Goal: Information Seeking & Learning: Learn about a topic

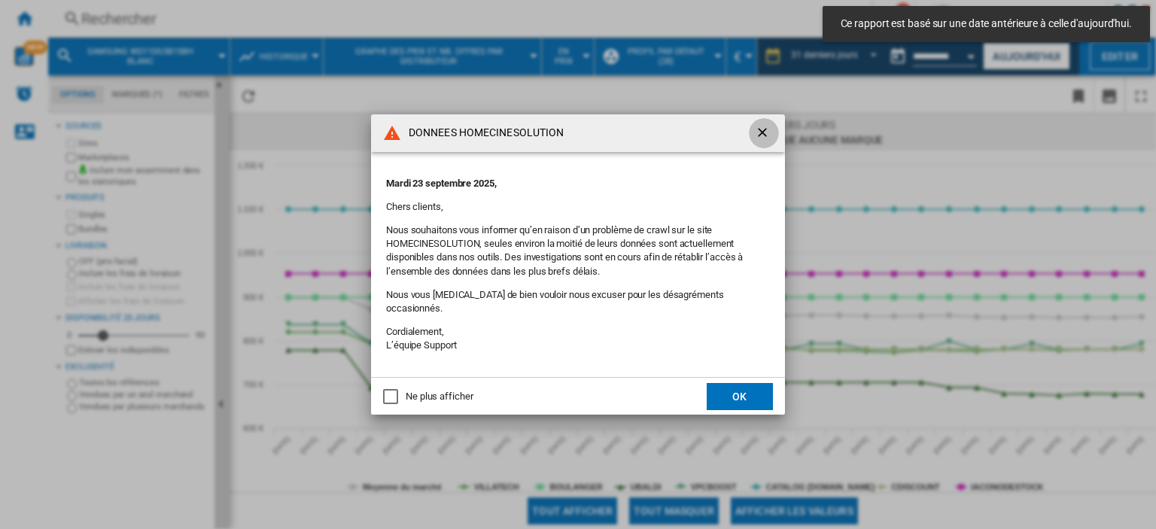
click at [761, 136] on ng-md-icon "getI18NText('BUTTONS.CLOSE_DIALOG')" at bounding box center [764, 134] width 18 height 18
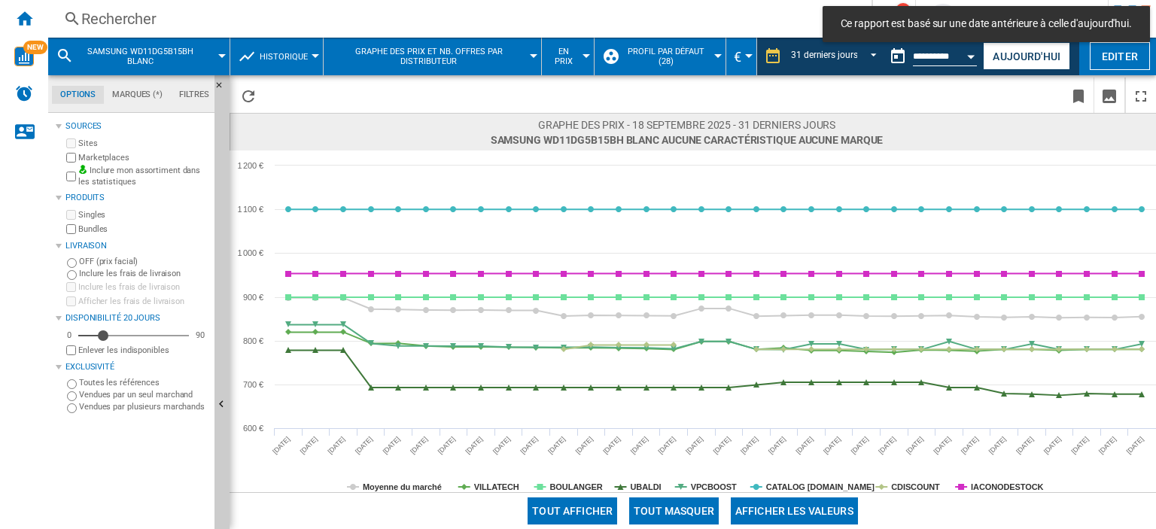
click at [149, 12] on div "Rechercher" at bounding box center [456, 18] width 751 height 21
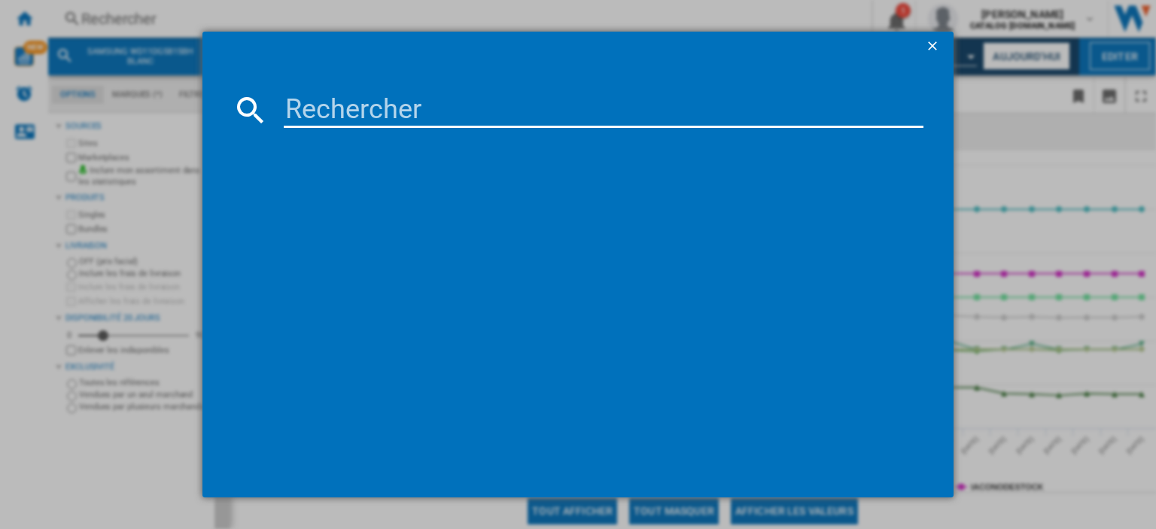
click at [331, 110] on input at bounding box center [604, 110] width 640 height 36
paste input "NV7B4530ZAS"
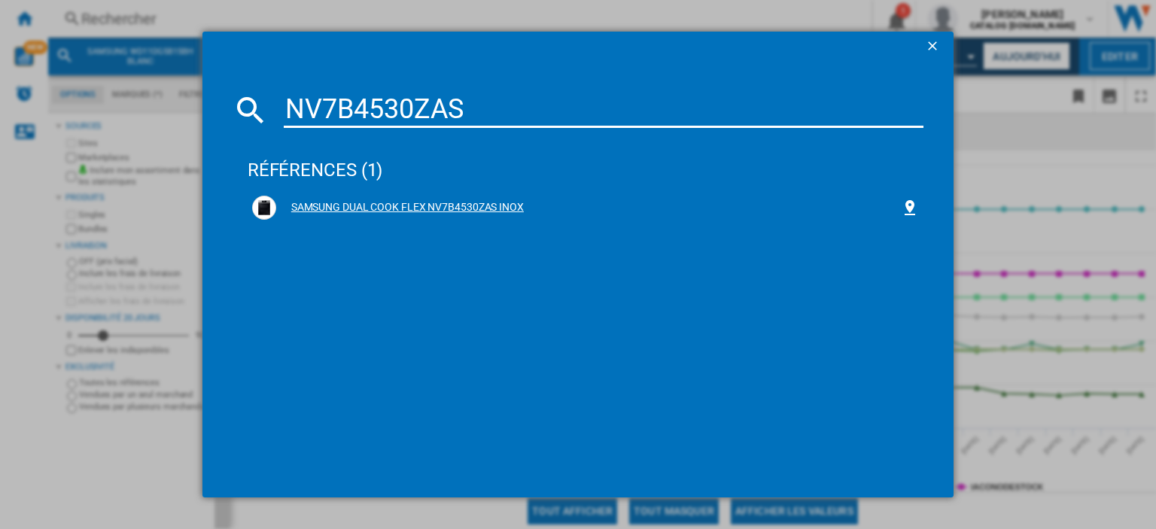
type input "NV7B4530ZAS"
click at [468, 202] on div "SAMSUNG DUAL COOK FLEX NV7B4530ZAS INOX" at bounding box center [588, 207] width 624 height 15
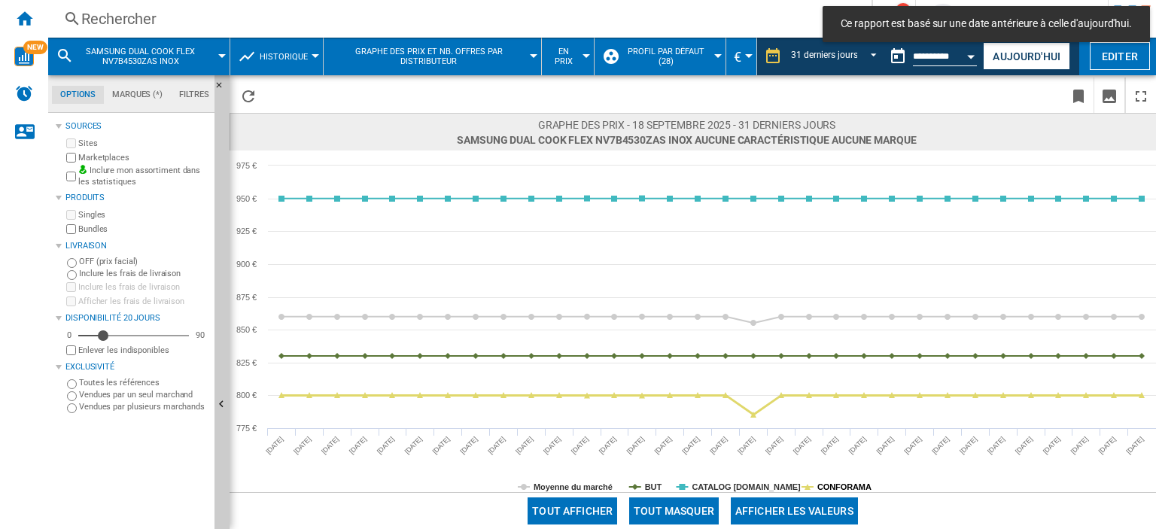
click at [836, 489] on tspan "CONFORAMA" at bounding box center [844, 486] width 54 height 9
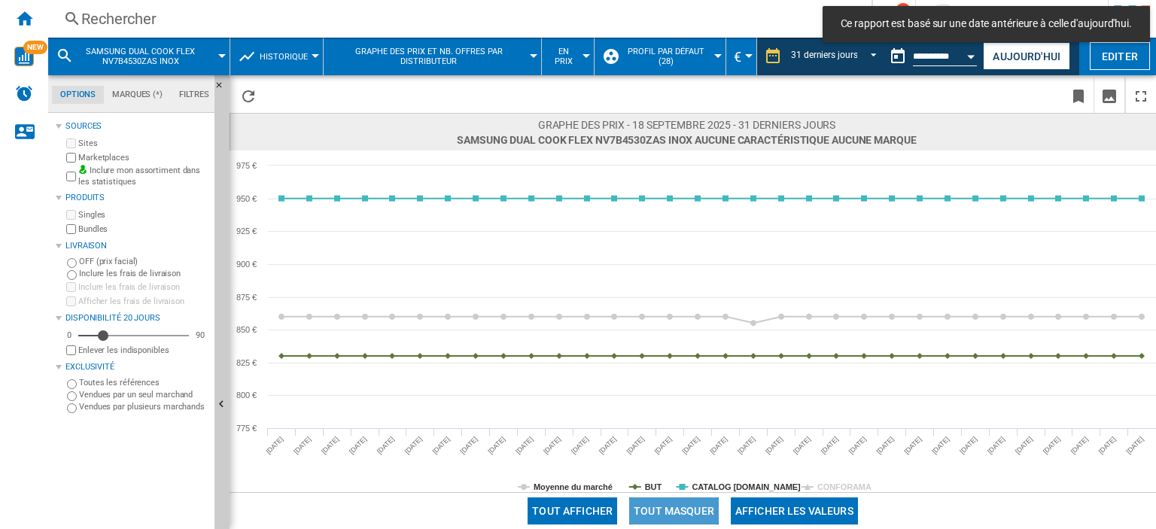
click at [689, 510] on button "Tout masquer" at bounding box center [674, 510] width 90 height 27
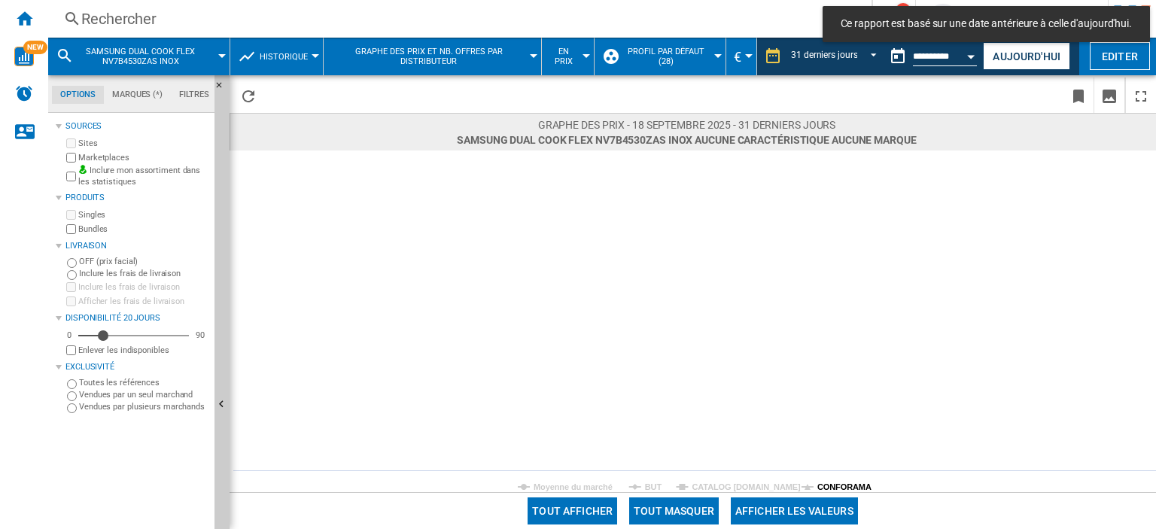
click at [831, 484] on tspan "CONFORAMA" at bounding box center [844, 486] width 54 height 9
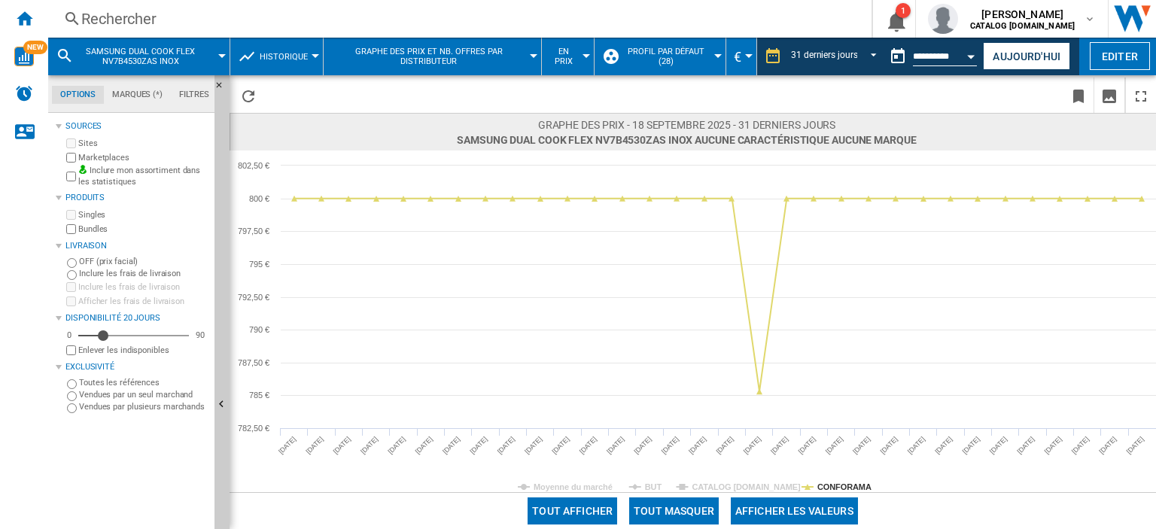
click at [105, 17] on div "Rechercher" at bounding box center [456, 18] width 751 height 21
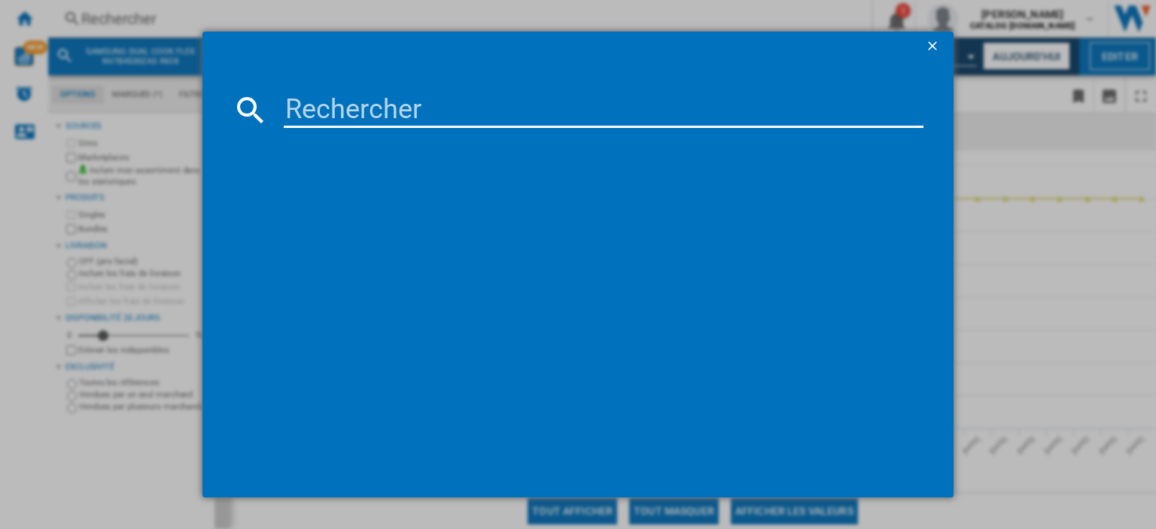
click at [315, 115] on input at bounding box center [604, 110] width 640 height 36
paste input "MS32DG4504ATE1"
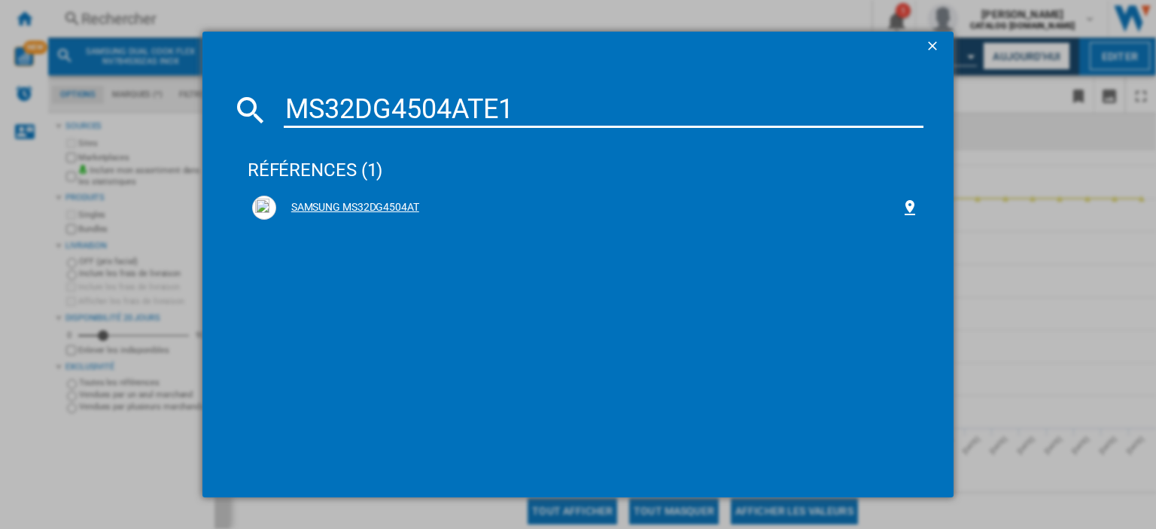
type input "MS32DG4504ATE1"
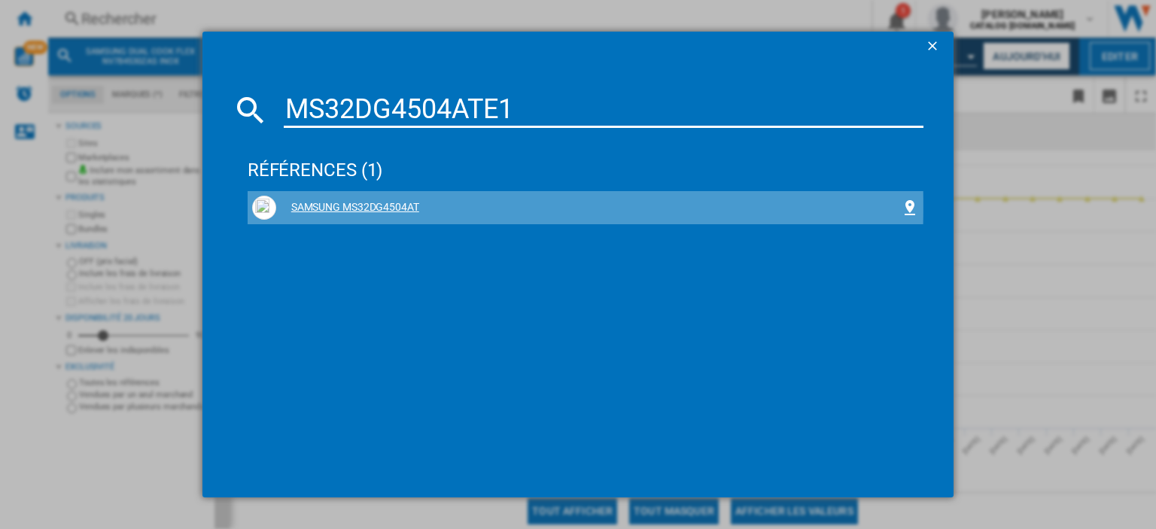
click at [385, 206] on div "SAMSUNG MS32DG4504AT" at bounding box center [588, 207] width 624 height 15
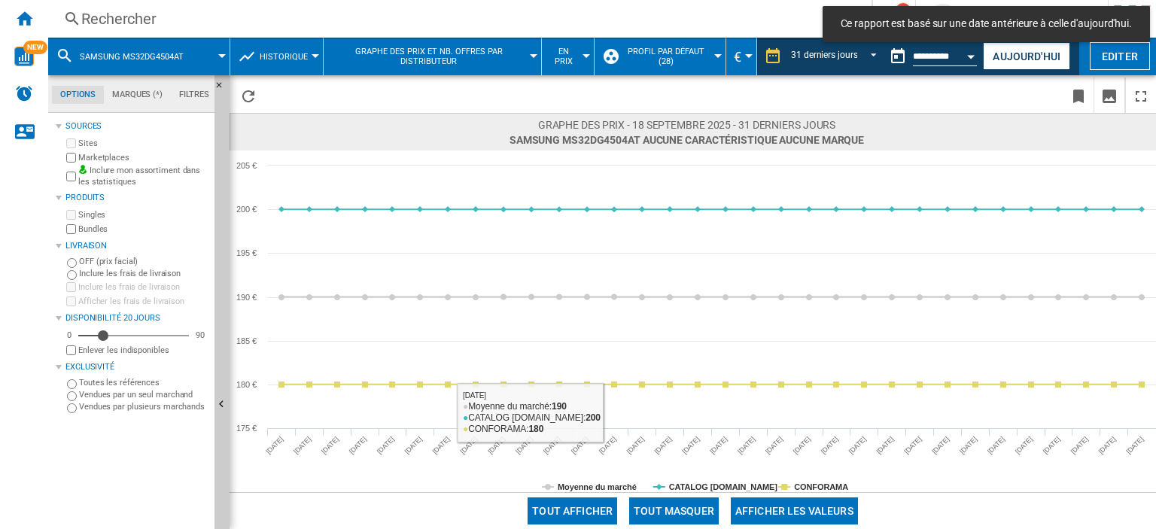
click at [667, 513] on button "Tout masquer" at bounding box center [674, 510] width 90 height 27
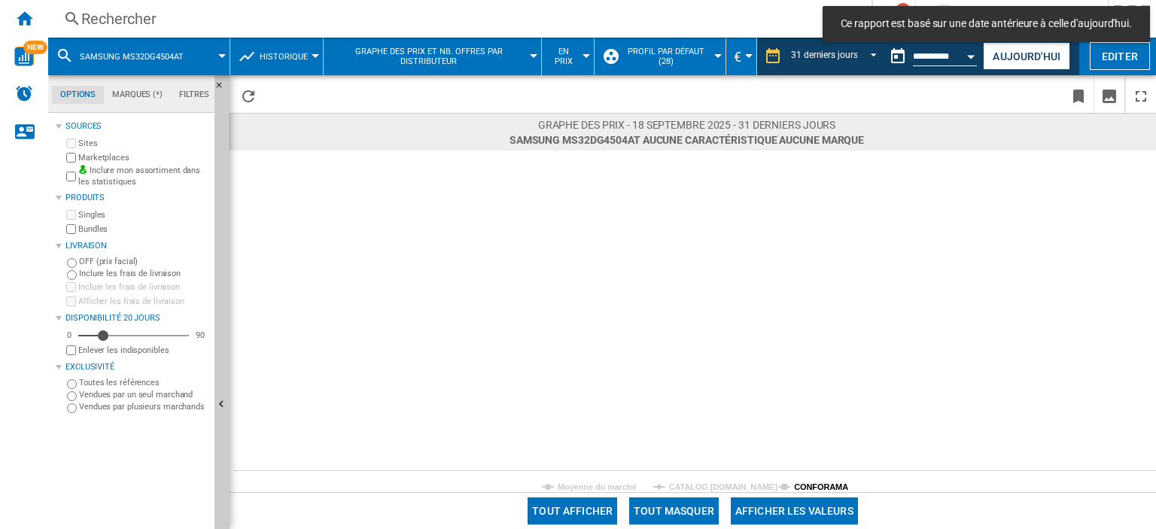
click at [819, 485] on tspan "CONFORAMA" at bounding box center [821, 486] width 54 height 9
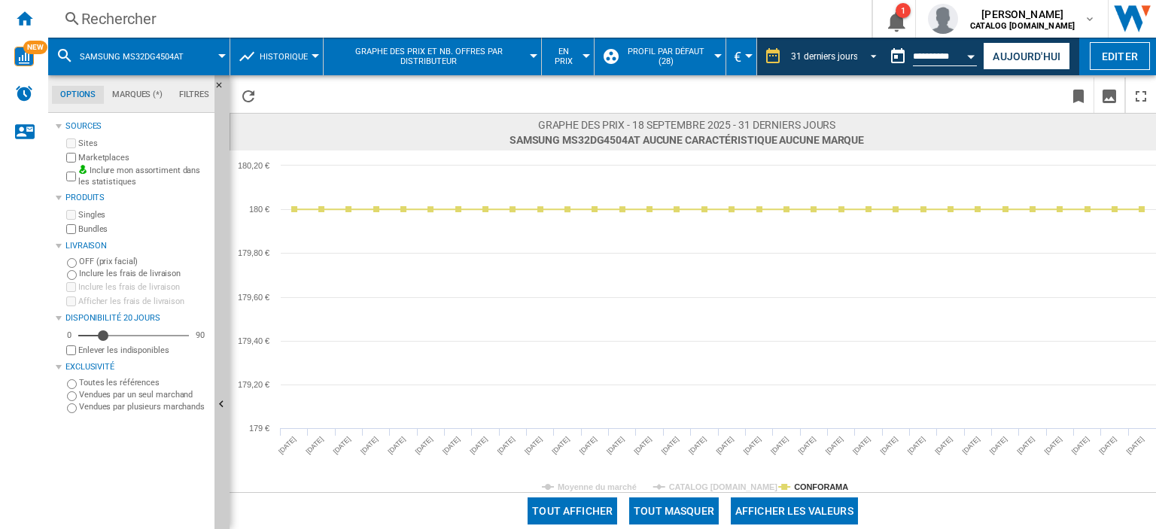
click at [845, 54] on div "31 derniers jours" at bounding box center [824, 56] width 66 height 11
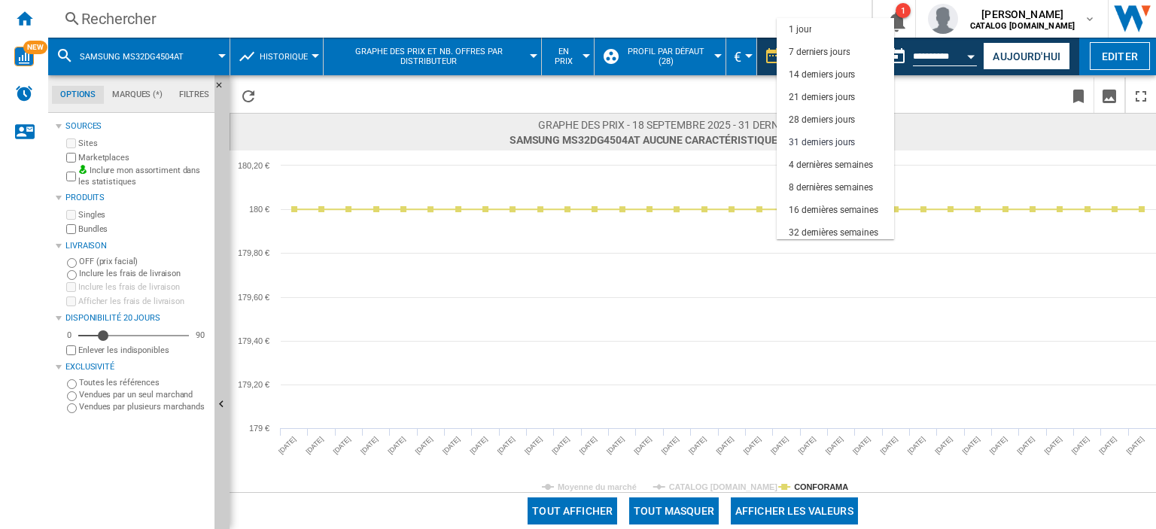
scroll to position [86, 0]
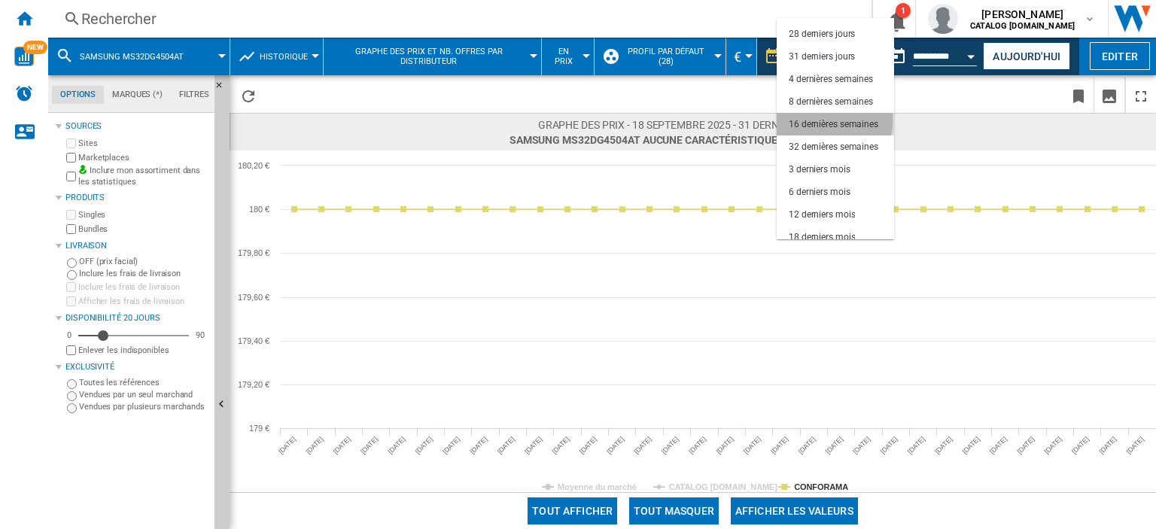
click at [834, 120] on div "16 dernières semaines" at bounding box center [834, 124] width 90 height 13
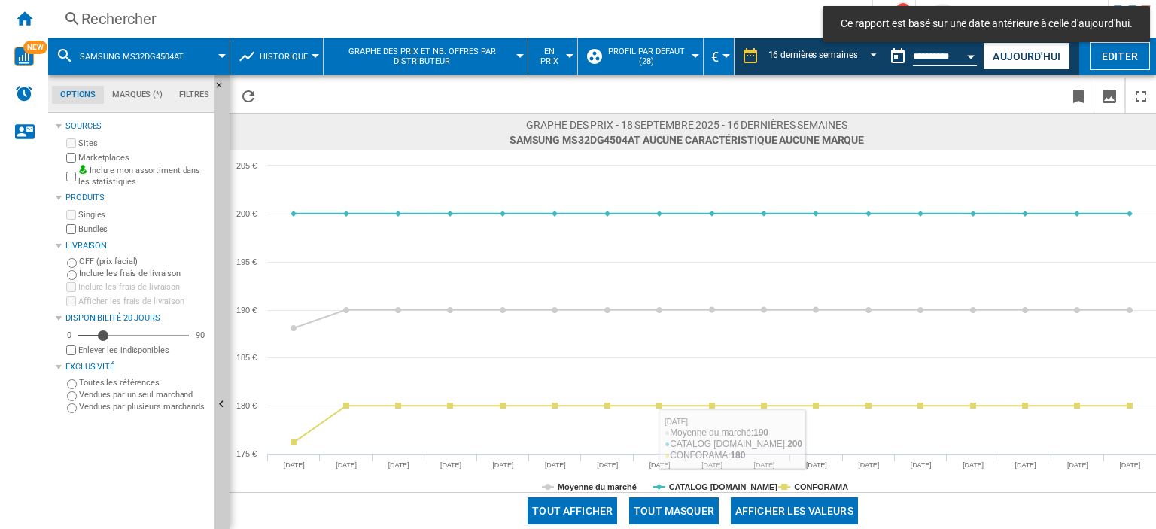
click at [679, 520] on button "Tout masquer" at bounding box center [674, 510] width 90 height 27
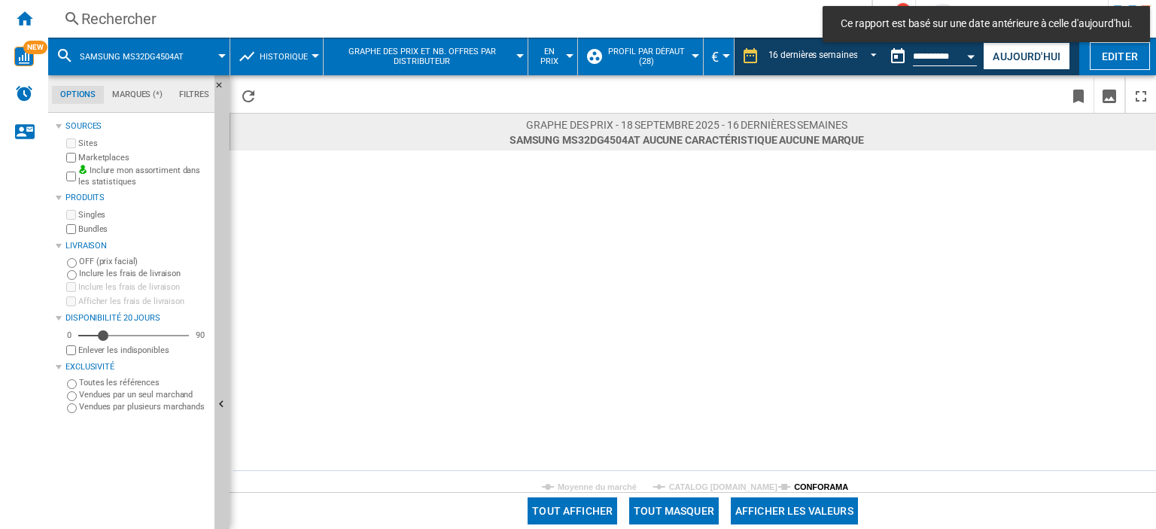
click at [813, 483] on tspan "CONFORAMA" at bounding box center [821, 486] width 54 height 9
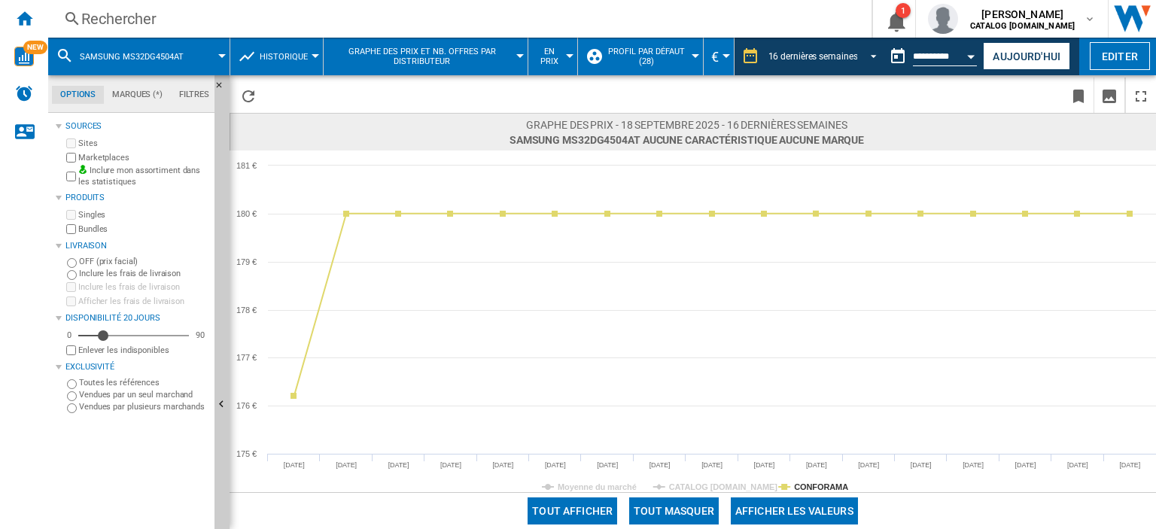
click at [837, 56] on div "16 dernières semaines" at bounding box center [813, 56] width 90 height 11
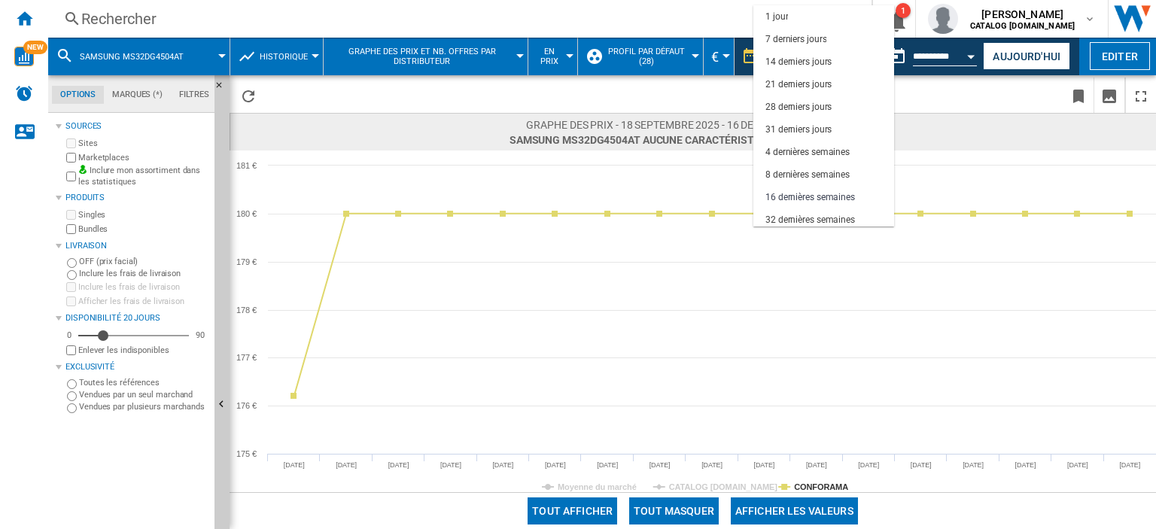
scroll to position [94, 0]
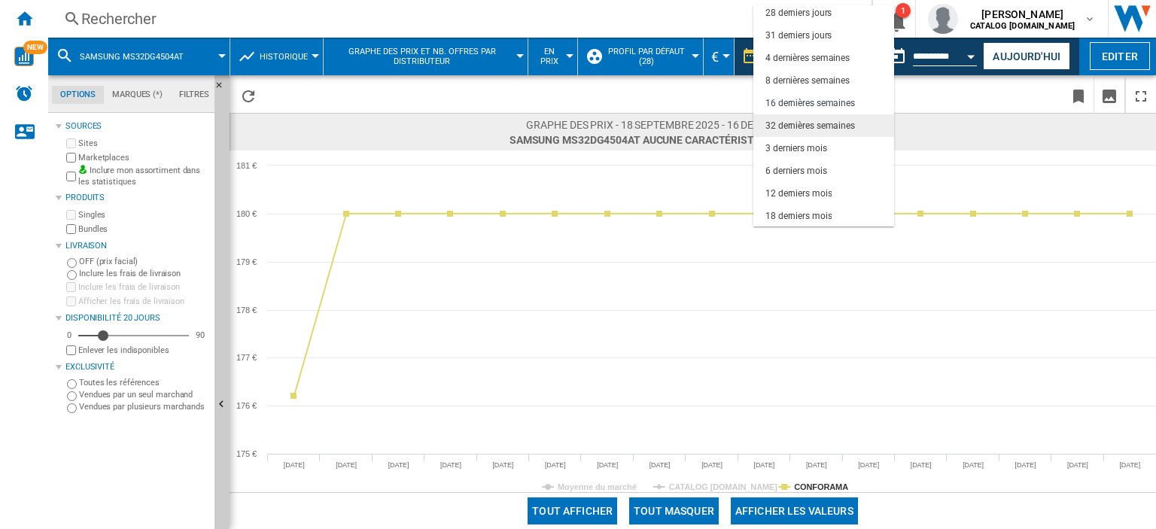
click at [825, 126] on div "32 dernières semaines" at bounding box center [810, 126] width 90 height 13
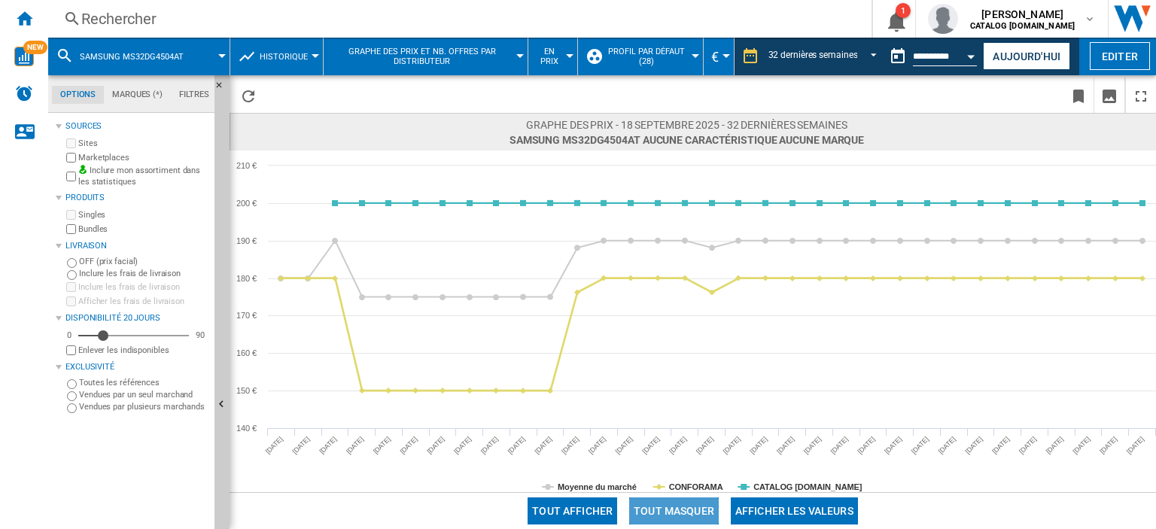
click at [679, 505] on button "Tout masquer" at bounding box center [674, 510] width 90 height 27
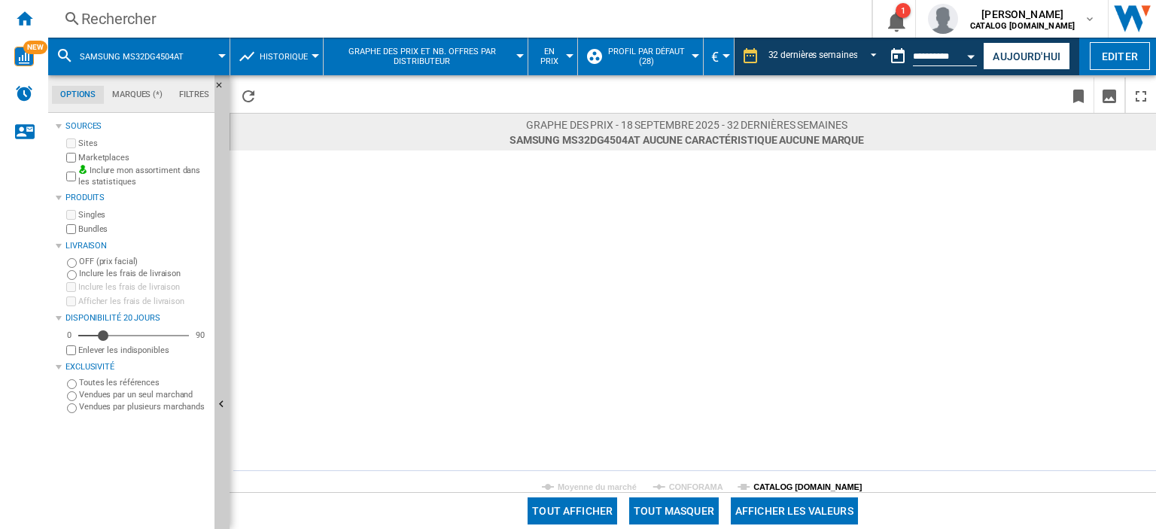
click at [770, 488] on tspan "CATALOG [DOMAIN_NAME]" at bounding box center [807, 486] width 109 height 9
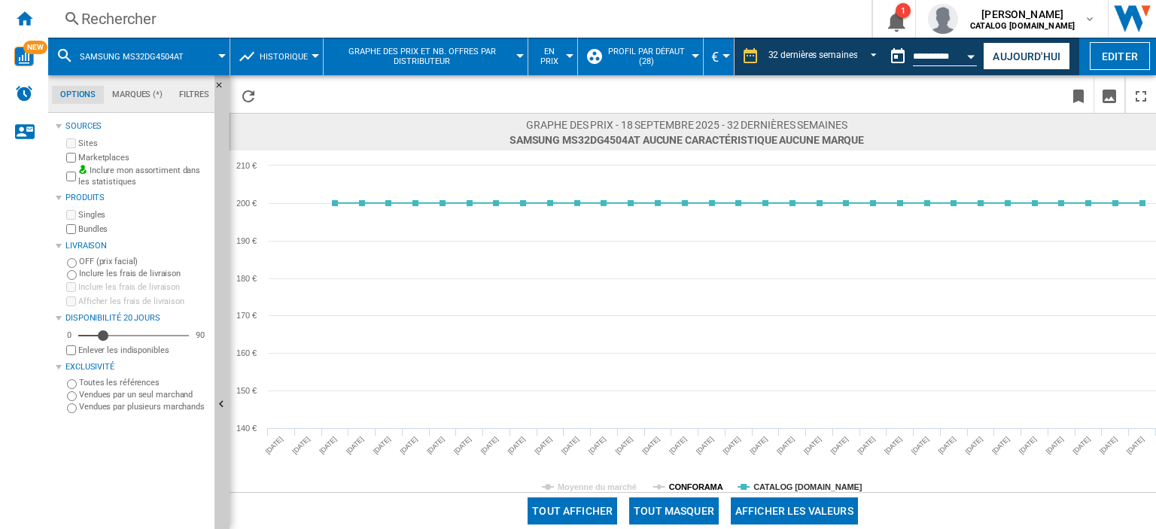
click at [692, 486] on tspan "CONFORAMA" at bounding box center [696, 486] width 54 height 9
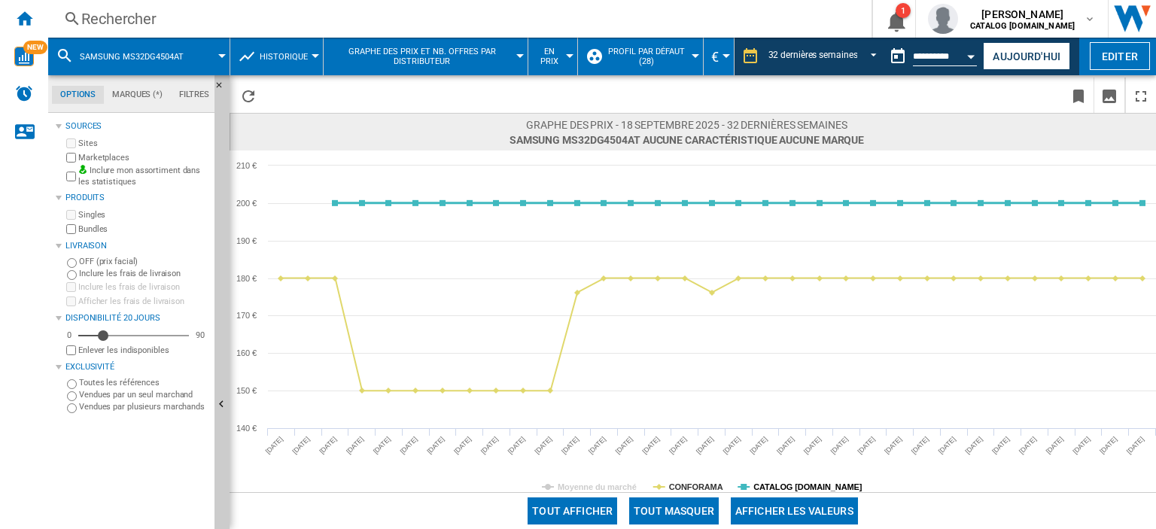
click at [763, 485] on tspan "CATALOG [DOMAIN_NAME]" at bounding box center [807, 486] width 109 height 9
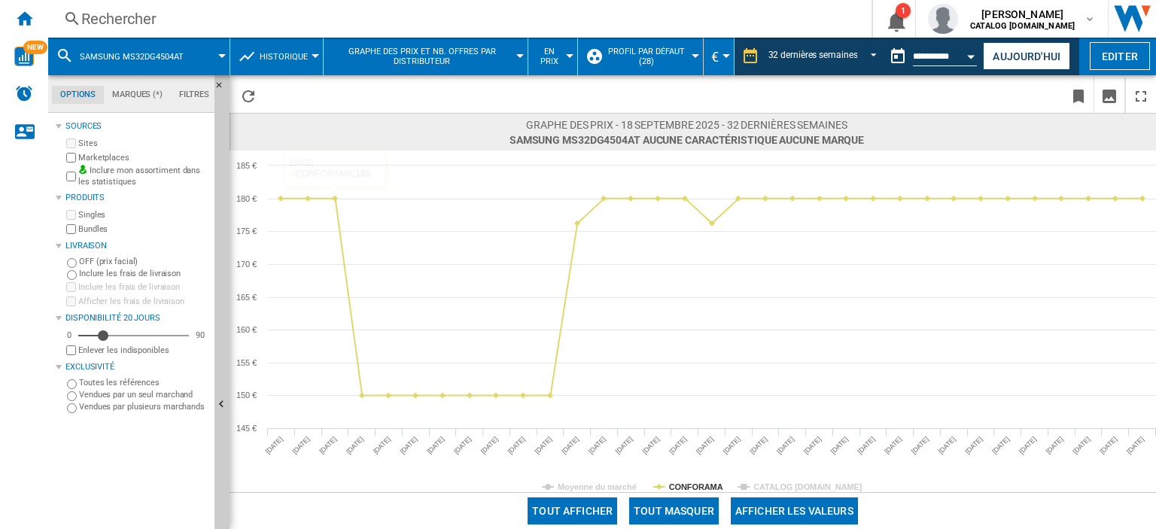
click at [213, 18] on div "Rechercher" at bounding box center [456, 18] width 751 height 21
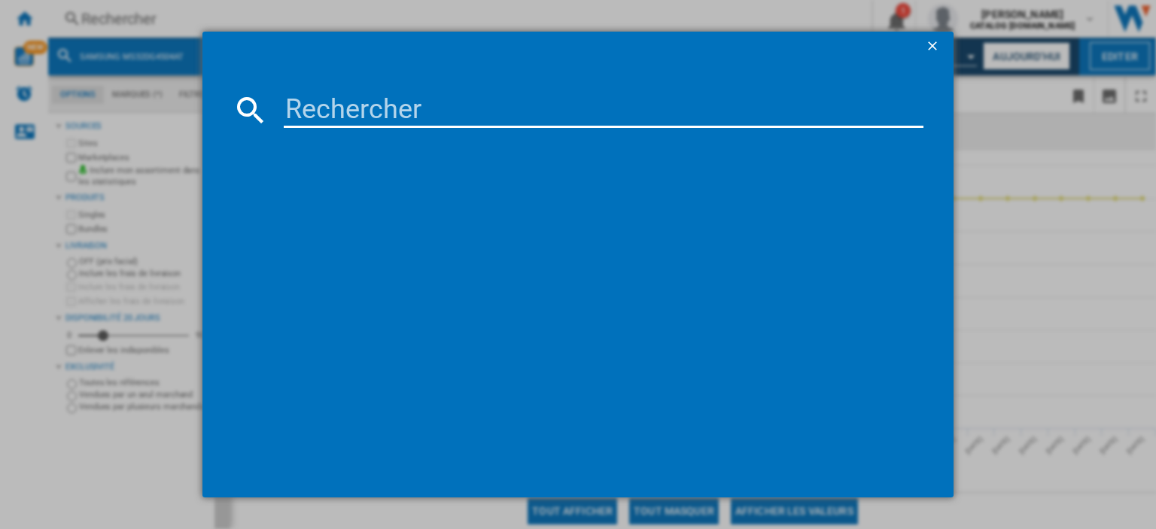
click at [321, 106] on input at bounding box center [604, 110] width 640 height 36
paste input "NV7B4530ZAS"
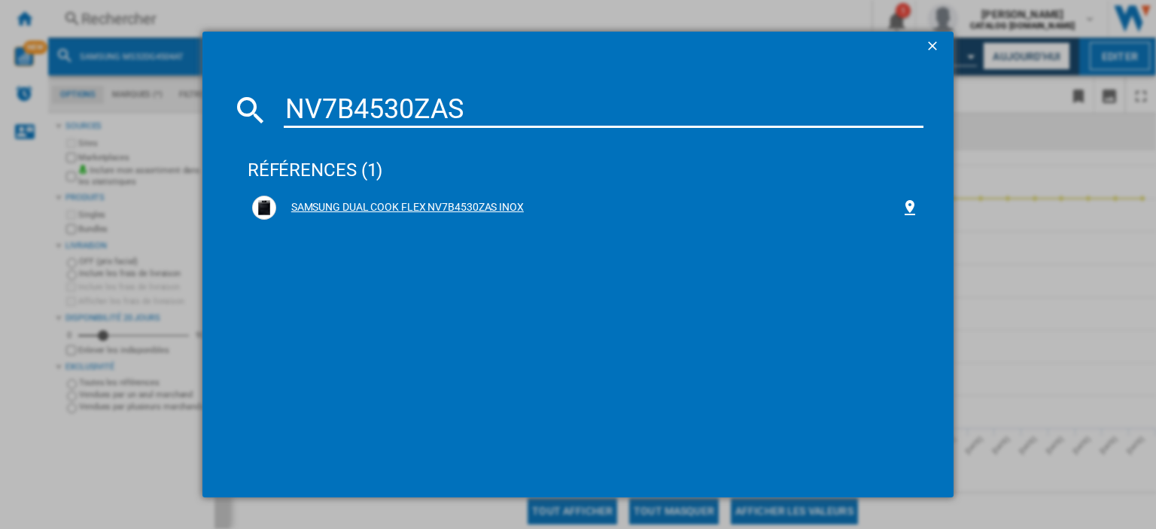
type input "NV7B4530ZAS"
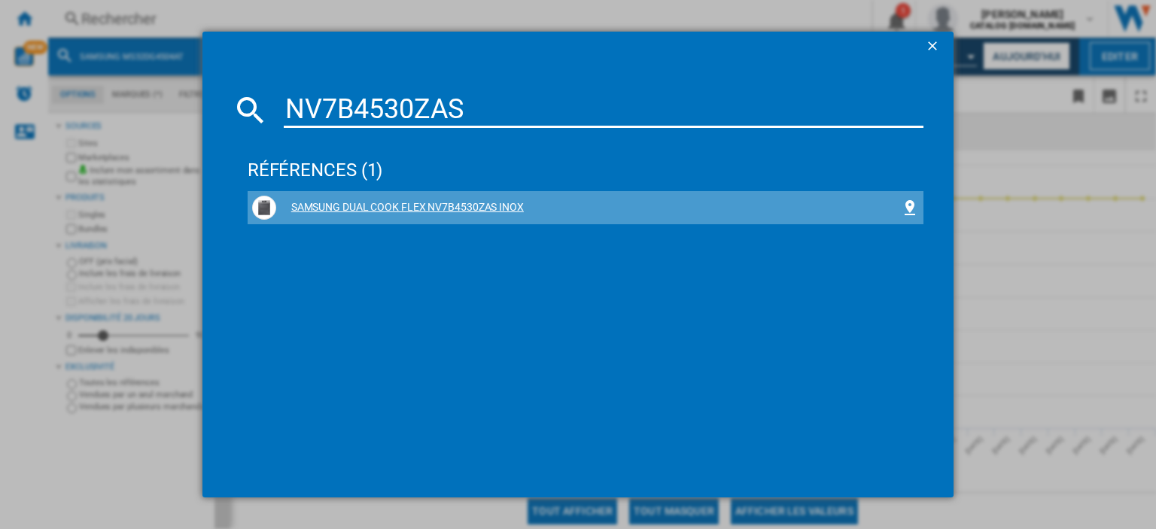
click at [474, 206] on div "SAMSUNG DUAL COOK FLEX NV7B4530ZAS INOX" at bounding box center [588, 207] width 624 height 15
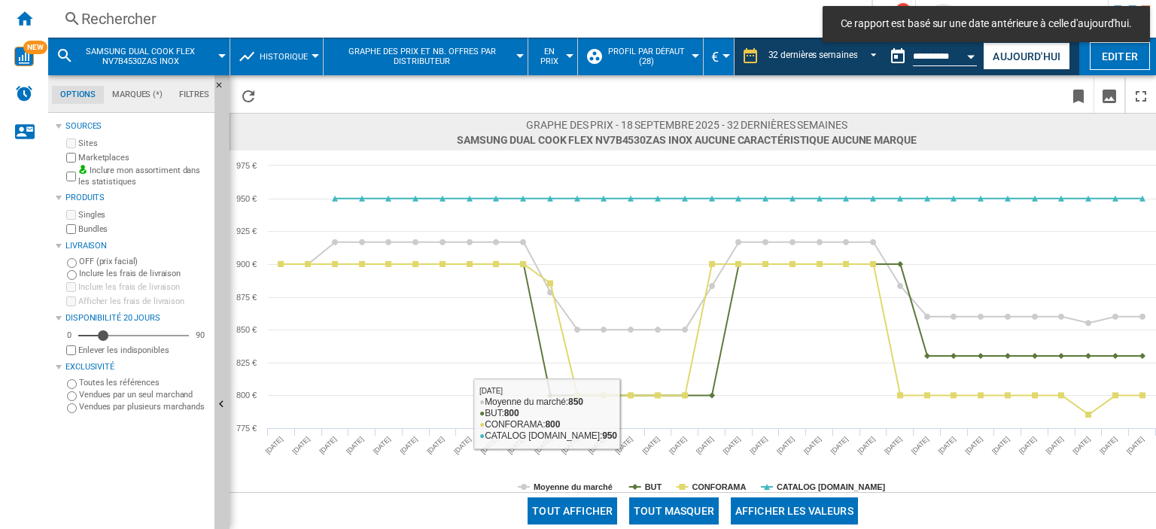
click at [660, 514] on button "Tout masquer" at bounding box center [674, 510] width 90 height 27
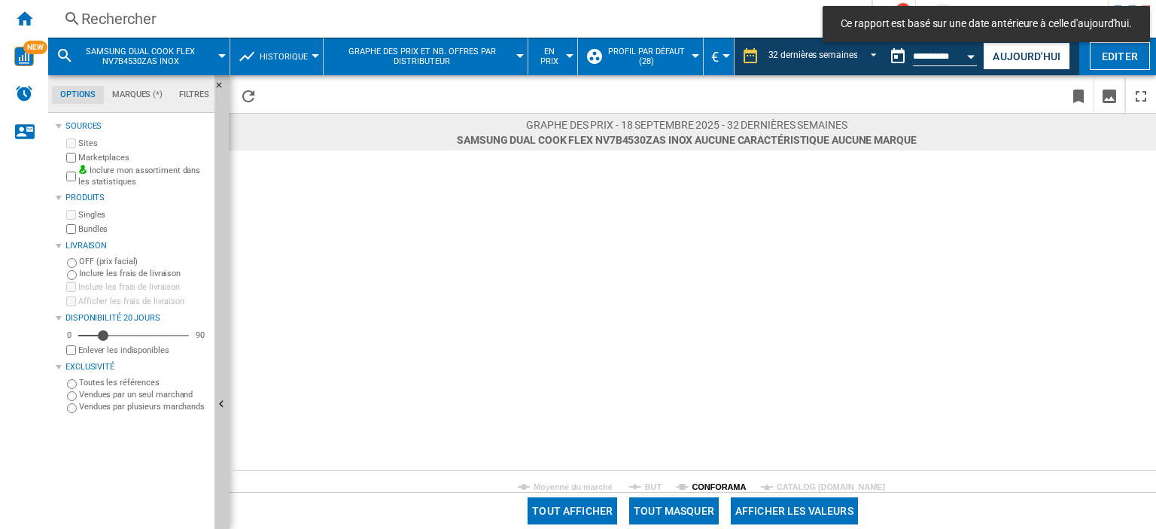
click at [713, 488] on tspan "CONFORAMA" at bounding box center [718, 486] width 54 height 9
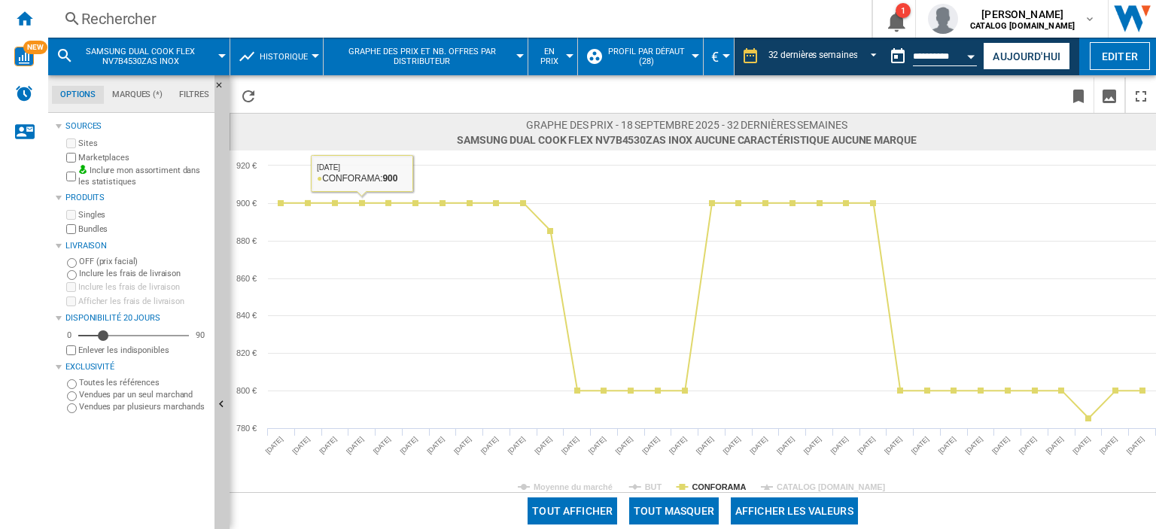
click at [153, 32] on div "Rechercher Rechercher 0 1 [PERSON_NAME] CATALOG [DOMAIN_NAME] CATALOG [DOMAIN_N…" at bounding box center [602, 19] width 1108 height 38
click at [144, 18] on div "Rechercher" at bounding box center [456, 18] width 751 height 21
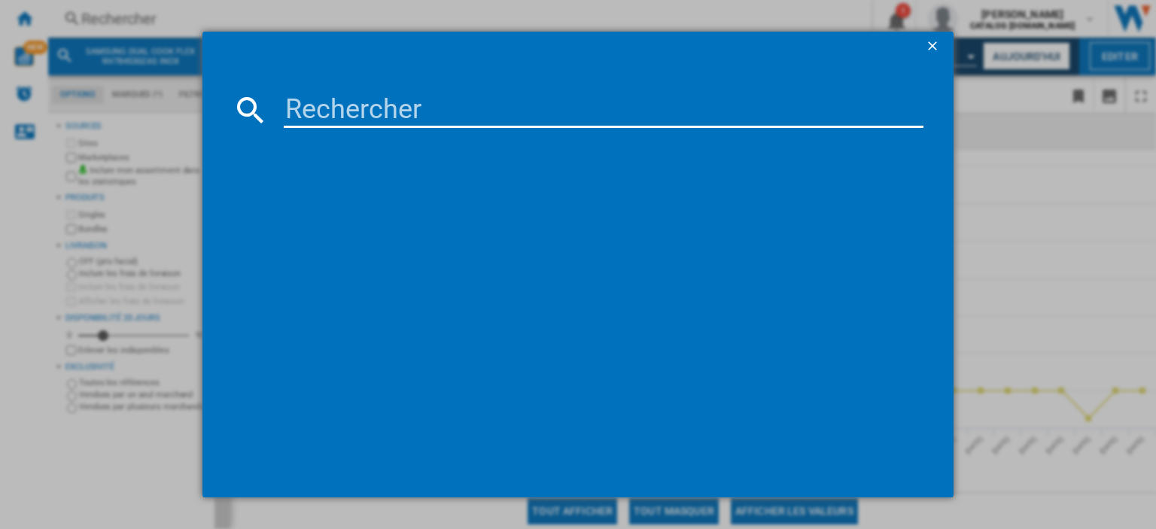
click at [297, 110] on input at bounding box center [604, 110] width 640 height 36
paste input "NK24M3050PS"
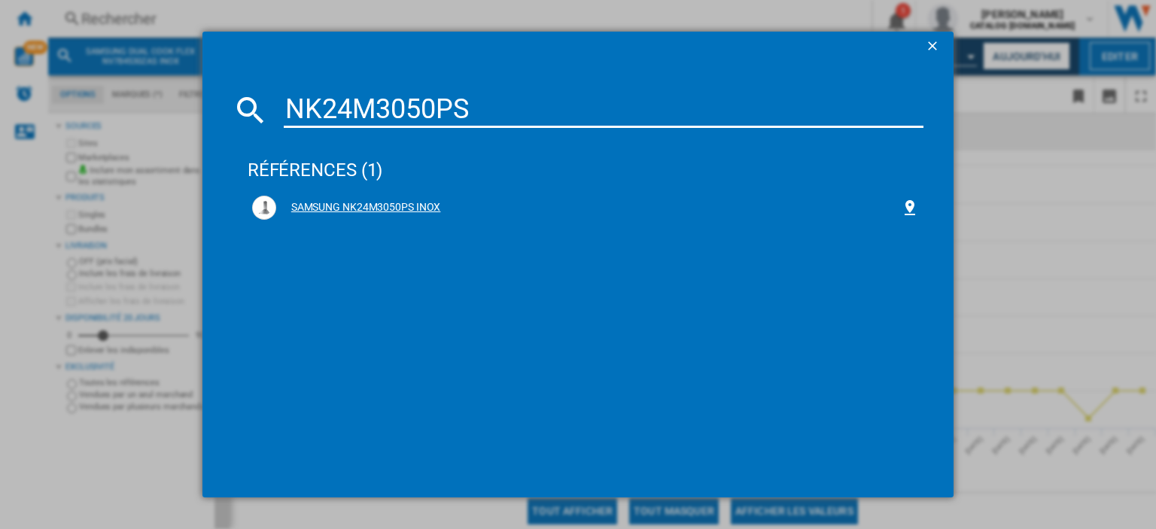
type input "NK24M3050PS"
click at [403, 208] on div "SAMSUNG NK24M3050PS INOX" at bounding box center [588, 207] width 624 height 15
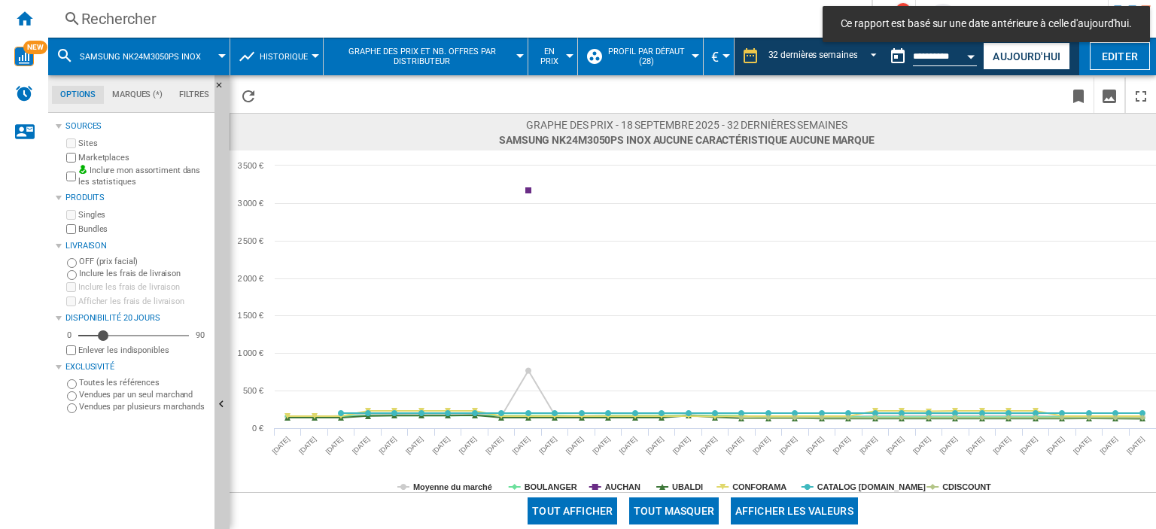
click at [668, 516] on button "Tout masquer" at bounding box center [674, 510] width 90 height 27
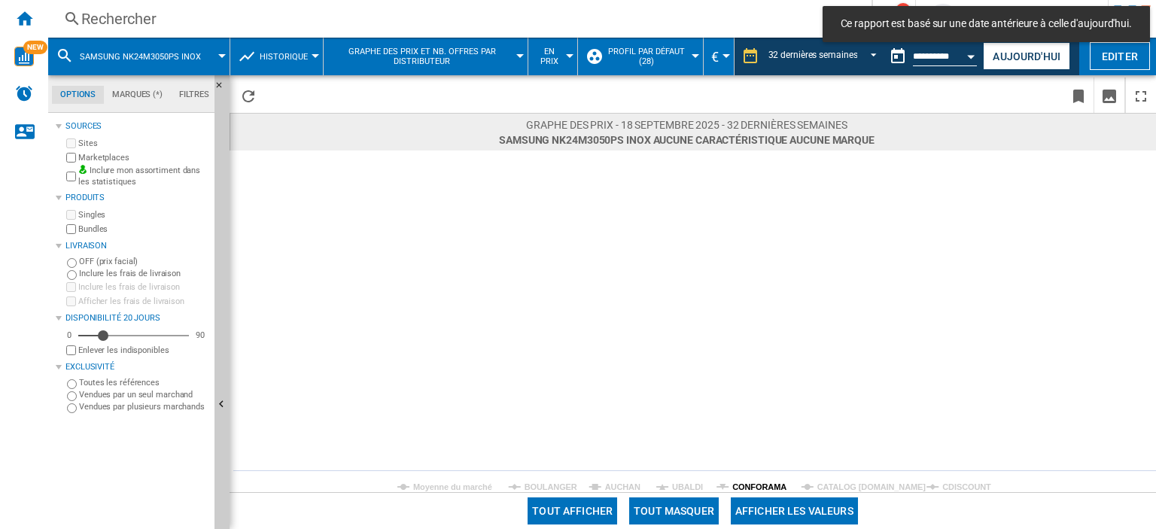
click at [755, 482] on tspan "CONFORAMA" at bounding box center [759, 486] width 54 height 9
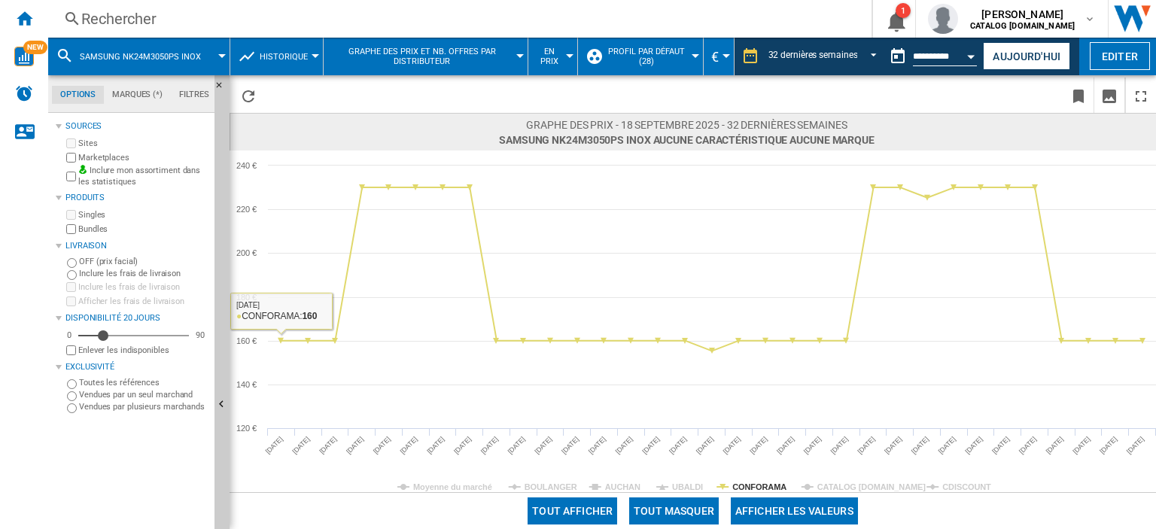
click at [164, 20] on div "Rechercher" at bounding box center [456, 18] width 751 height 21
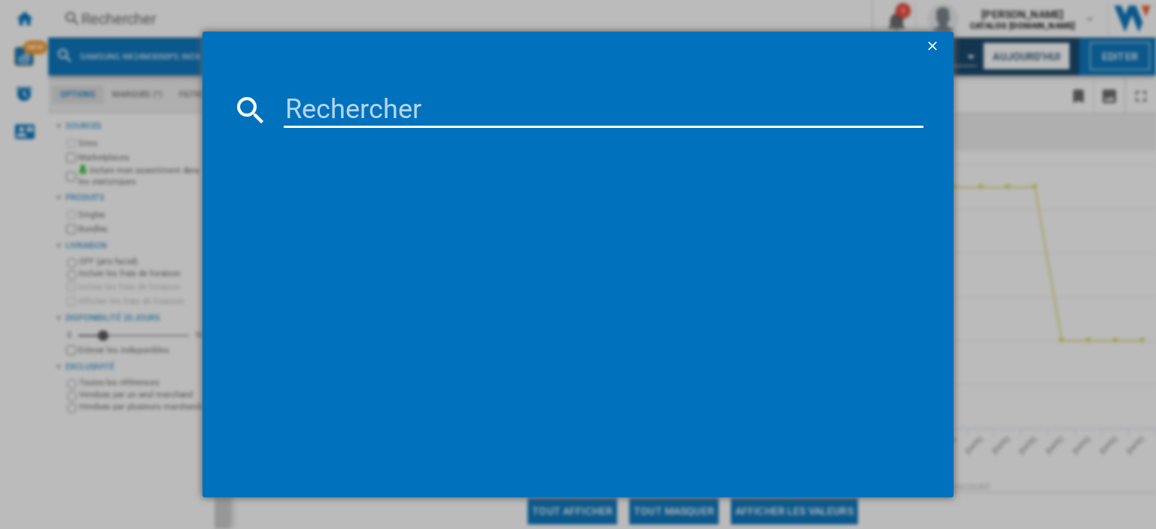
click at [302, 106] on input at bounding box center [604, 110] width 640 height 36
paste input "NZ64M3NM1BB"
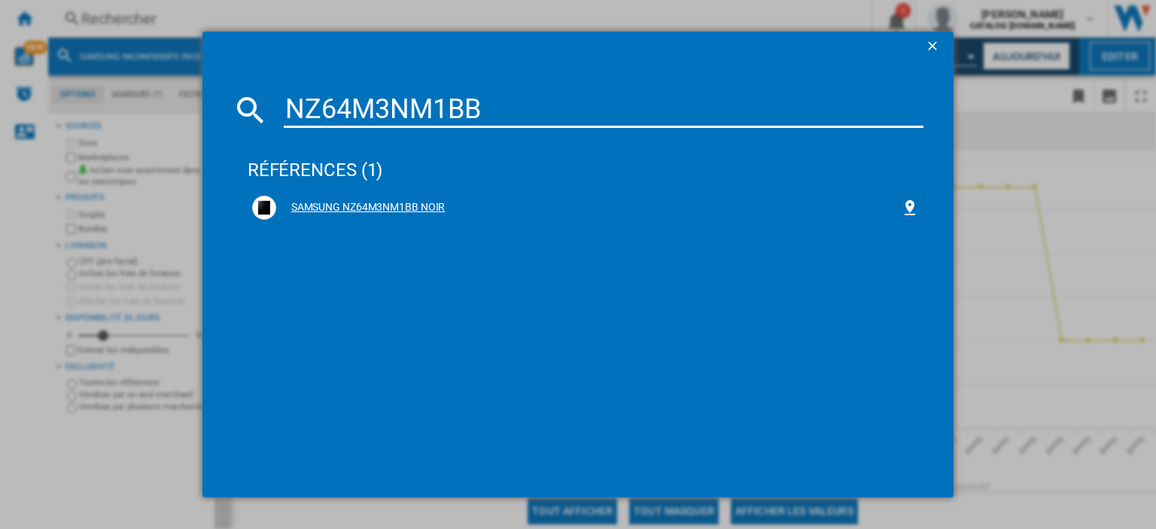
type input "NZ64M3NM1BB"
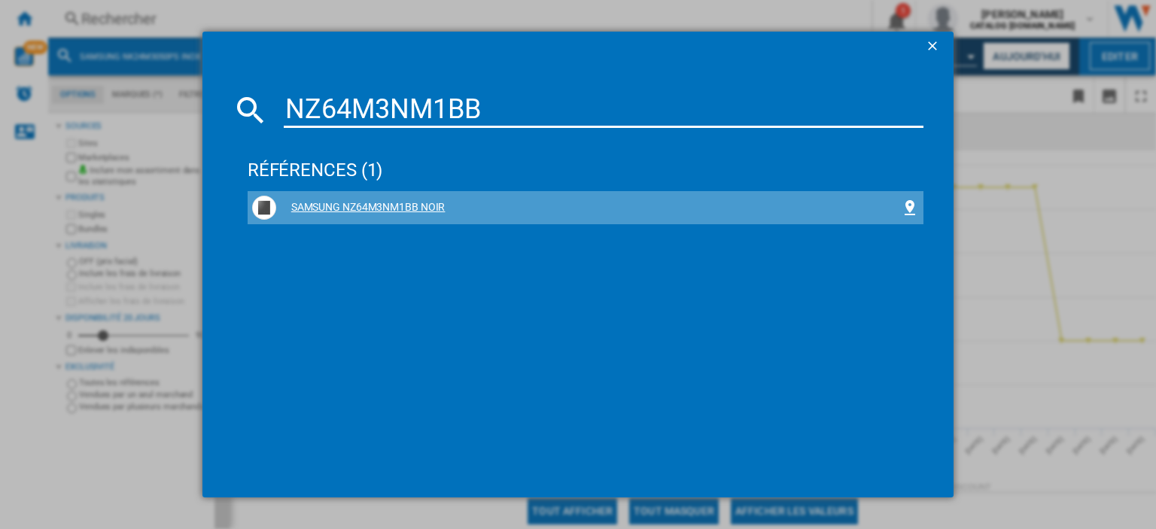
click at [406, 205] on div "SAMSUNG NZ64M3NM1BB NOIR" at bounding box center [588, 207] width 624 height 15
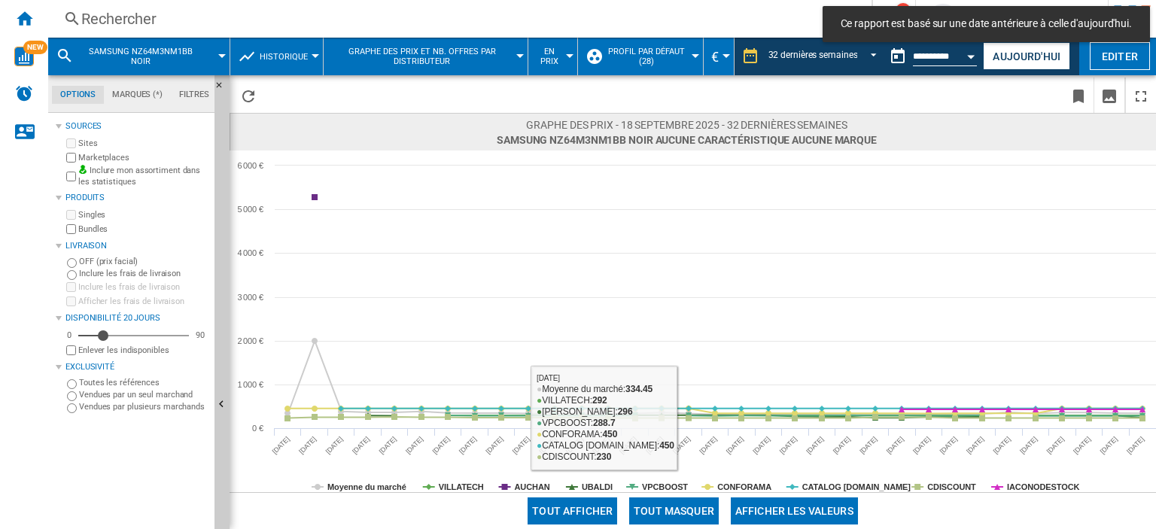
click at [685, 507] on button "Tout masquer" at bounding box center [674, 510] width 90 height 27
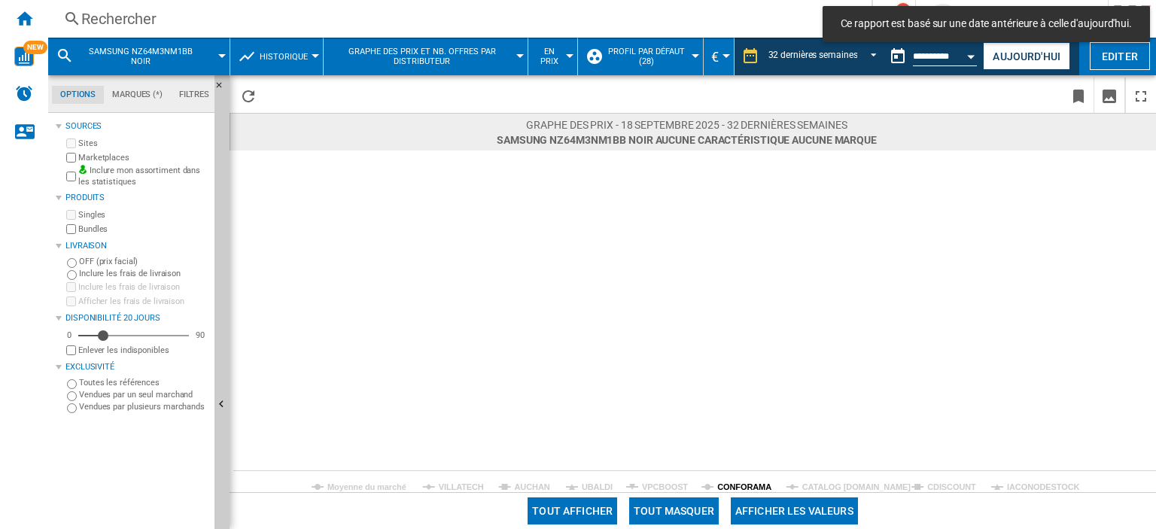
click at [749, 483] on tspan "CONFORAMA" at bounding box center [744, 486] width 54 height 9
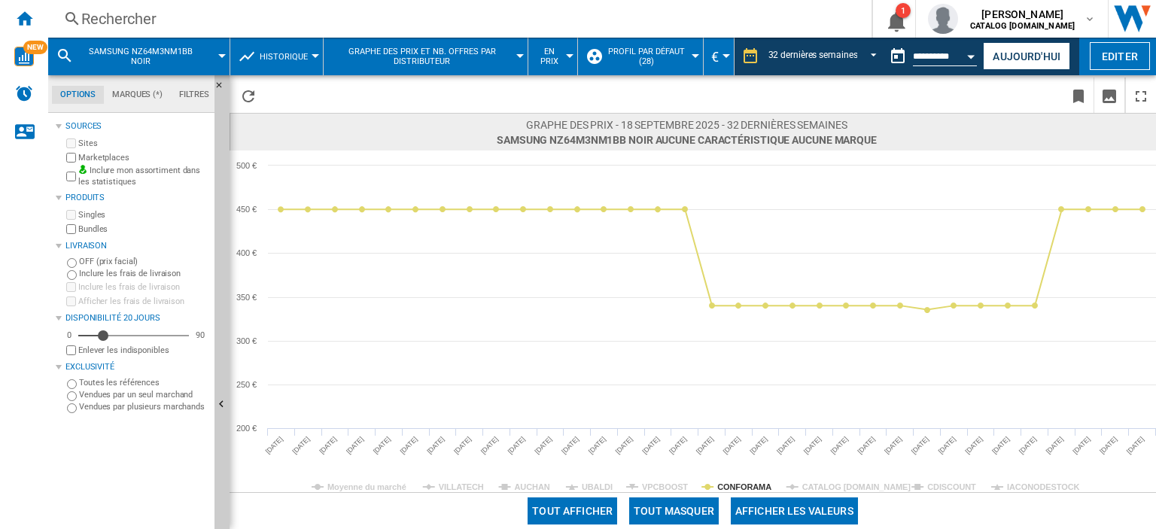
click at [181, 11] on div "Rechercher" at bounding box center [456, 18] width 751 height 21
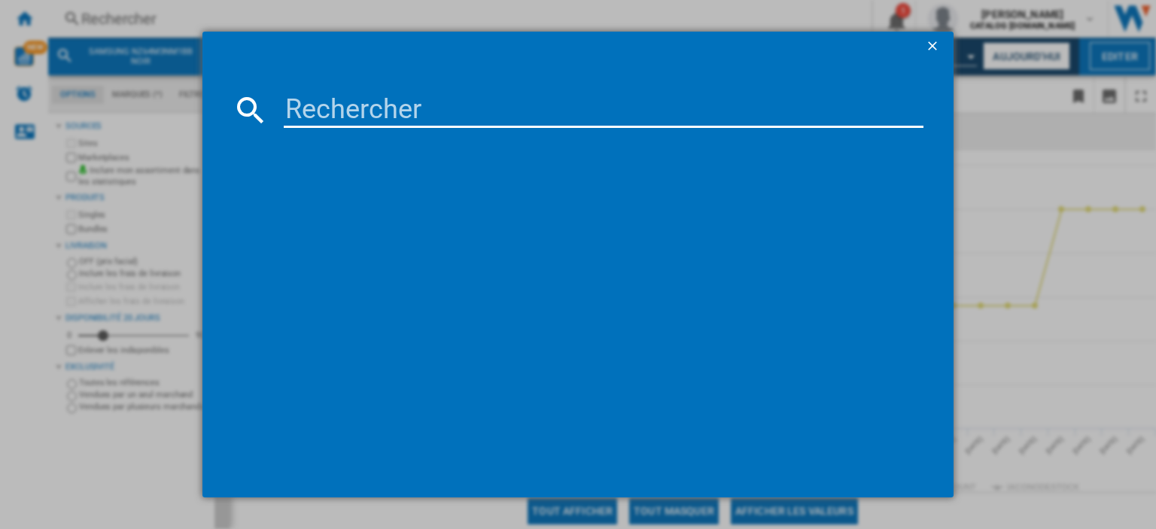
click at [324, 113] on input at bounding box center [604, 110] width 640 height 36
paste input "NV7B41307AS"
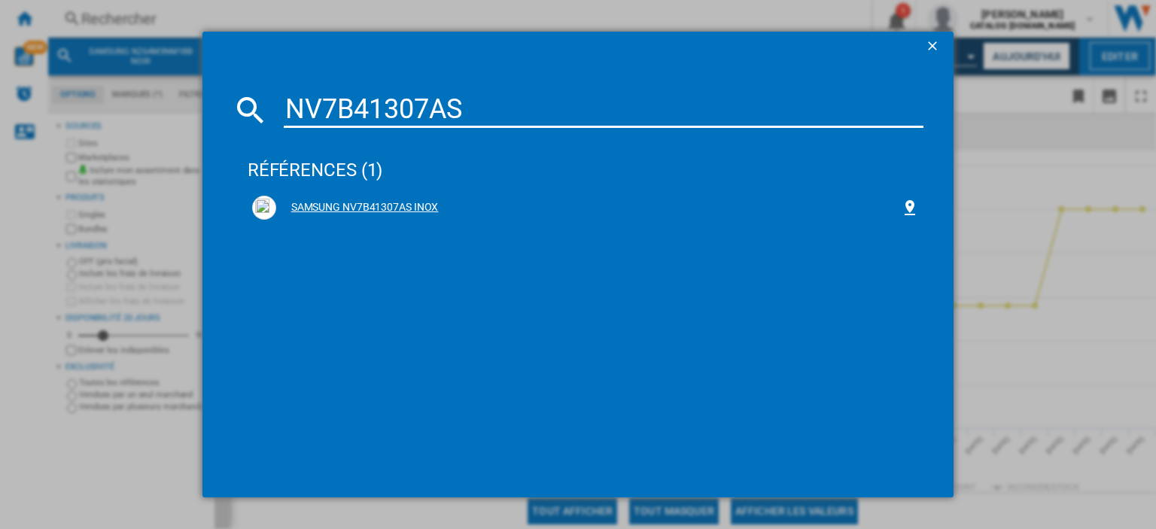
type input "NV7B41307AS"
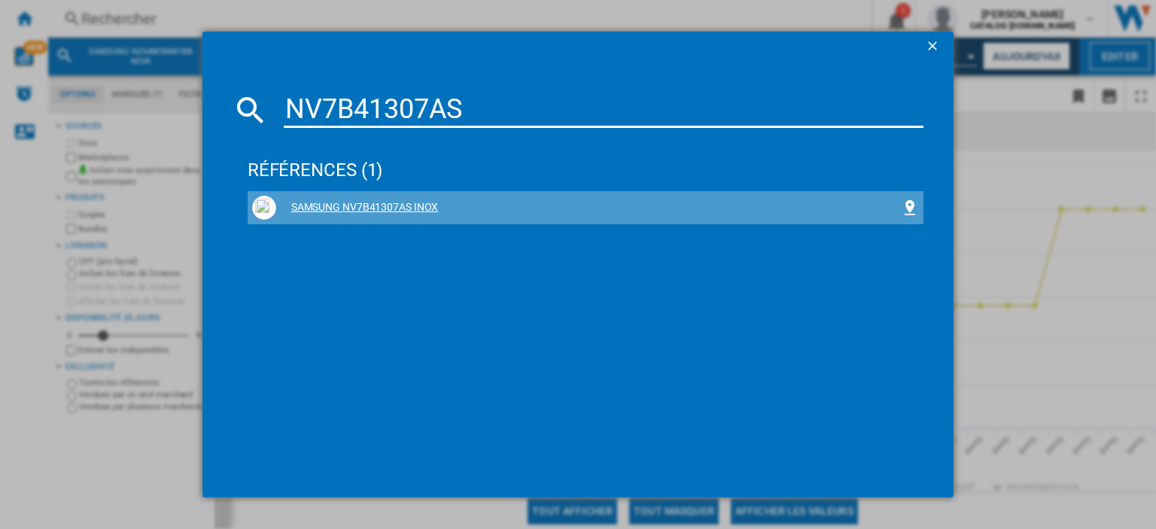
click at [394, 202] on div "SAMSUNG NV7B41307AS INOX" at bounding box center [588, 207] width 624 height 15
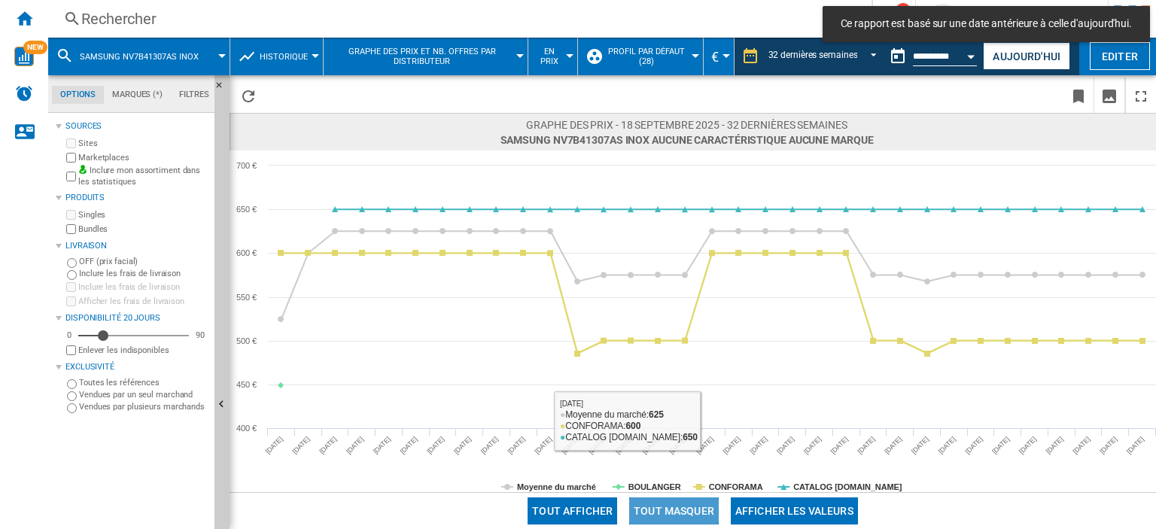
click at [674, 505] on button "Tout masquer" at bounding box center [674, 510] width 90 height 27
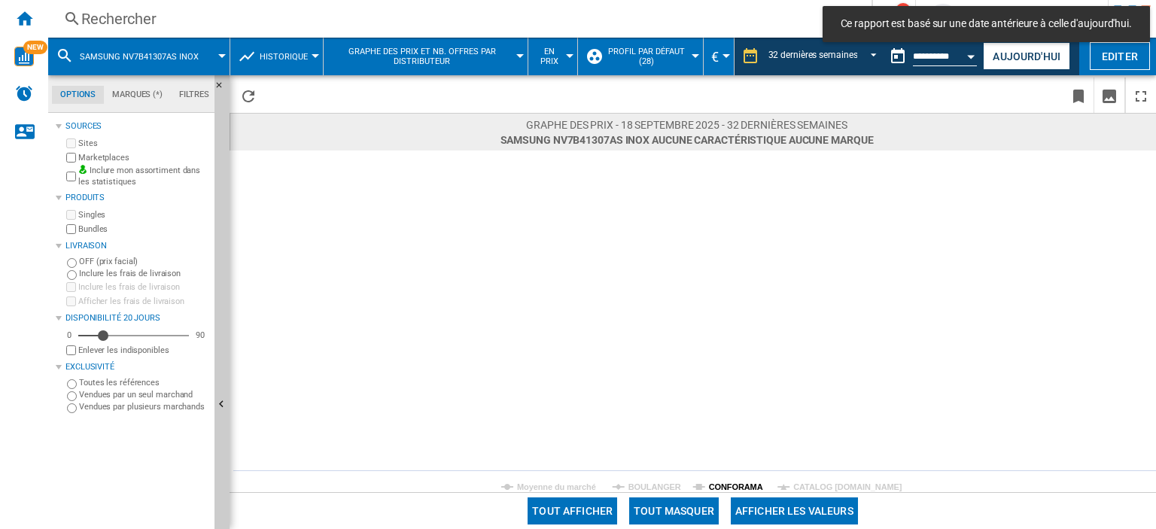
click at [741, 488] on tspan "CONFORAMA" at bounding box center [736, 486] width 54 height 9
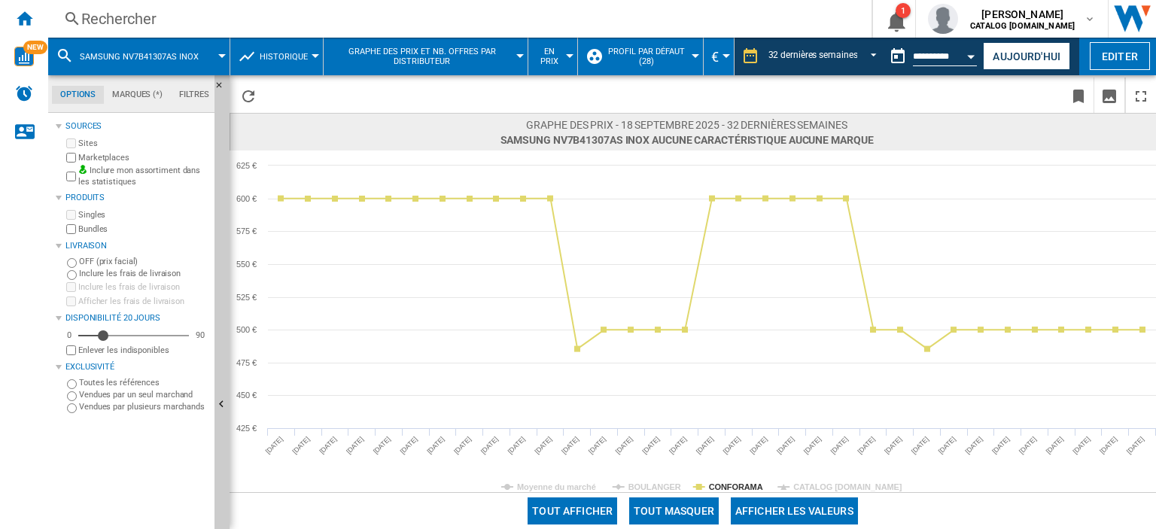
click at [164, 17] on div "Rechercher" at bounding box center [456, 18] width 751 height 21
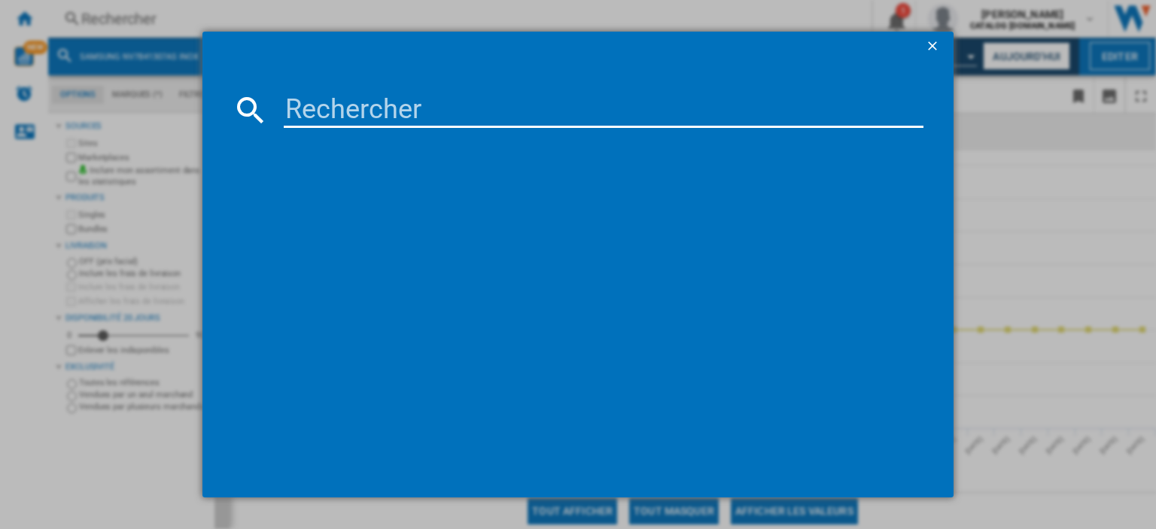
click at [296, 106] on input at bounding box center [604, 110] width 640 height 36
paste input "DV90DG52A0THEF"
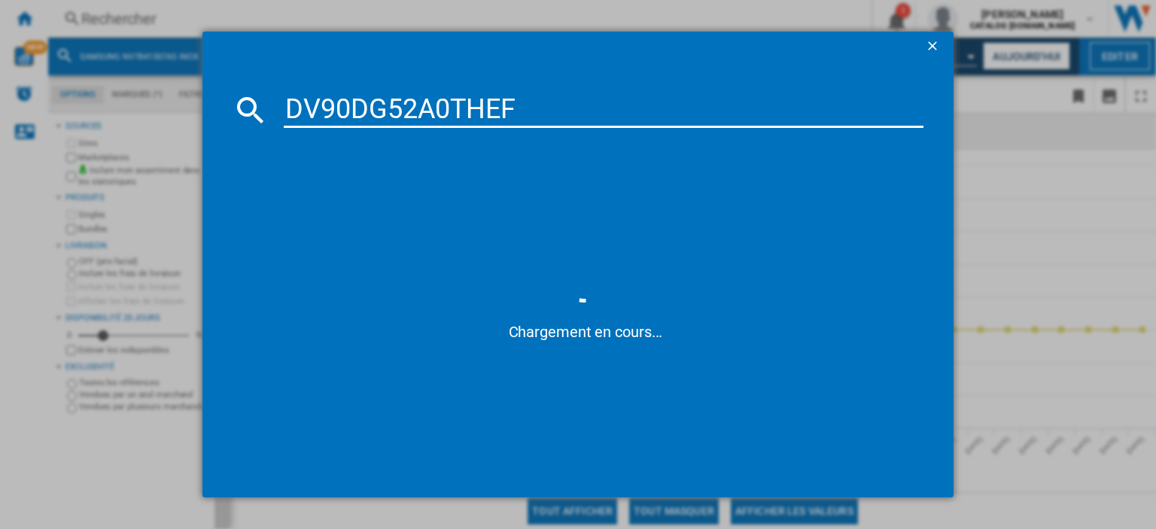
type input "DV90DG52A0THEF"
click at [539, 248] on span at bounding box center [586, 197] width 676 height 125
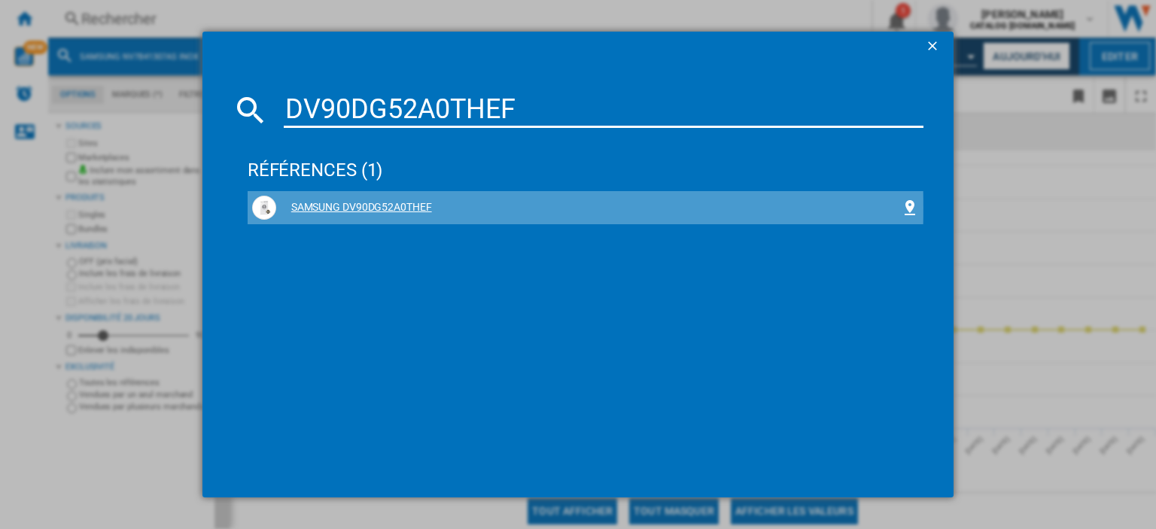
click at [387, 208] on div "SAMSUNG DV90DG52A0THEF" at bounding box center [588, 207] width 624 height 15
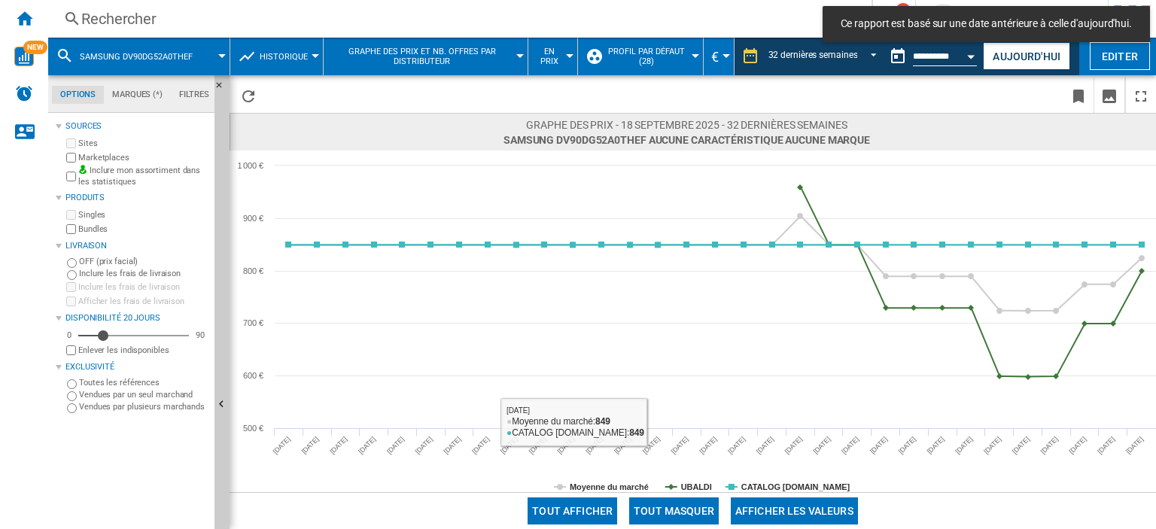
click at [670, 508] on button "Tout masquer" at bounding box center [674, 510] width 90 height 27
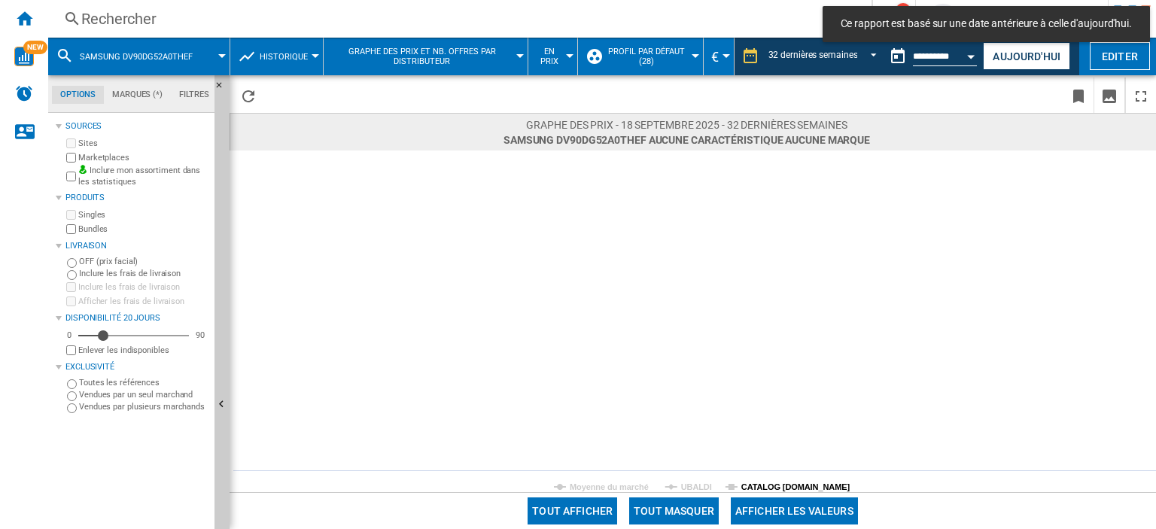
click at [764, 485] on tspan "CATALOG [DOMAIN_NAME]" at bounding box center [795, 486] width 109 height 9
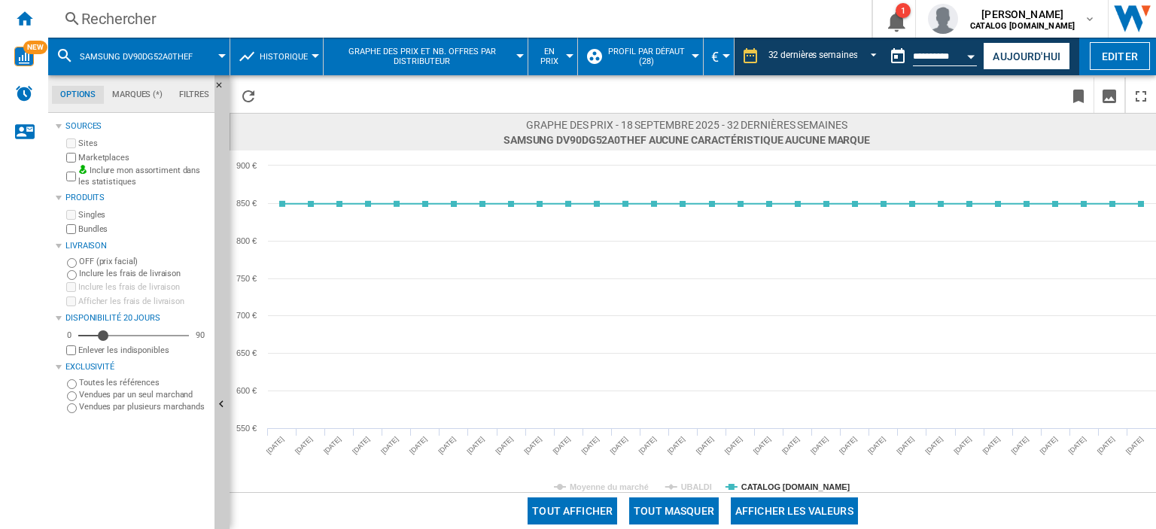
click at [147, 26] on div "Rechercher" at bounding box center [456, 18] width 751 height 21
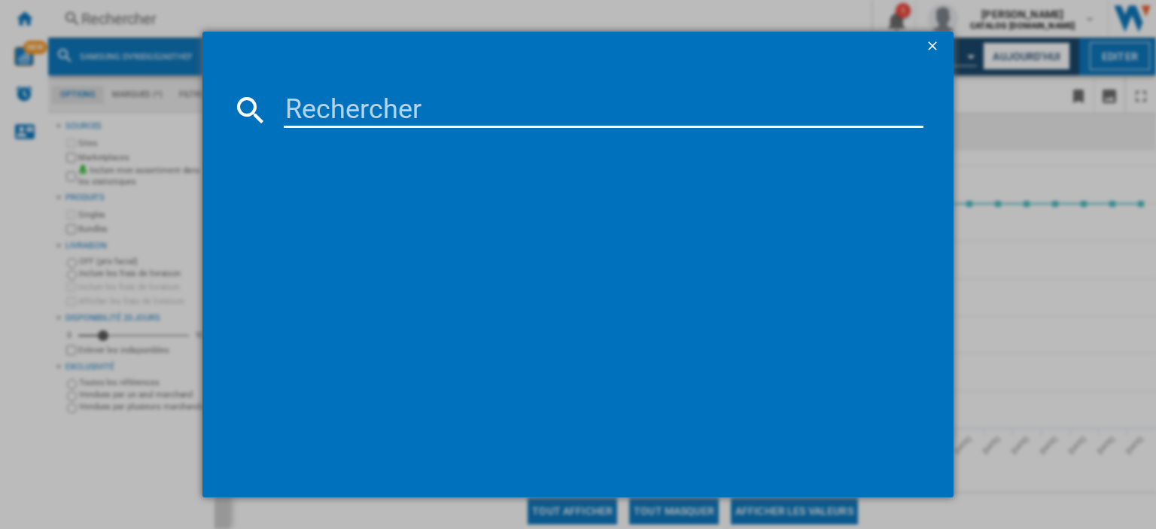
click at [333, 105] on input at bounding box center [604, 110] width 640 height 36
paste input "MS23K3515AK"
type input "MS23K3515AK"
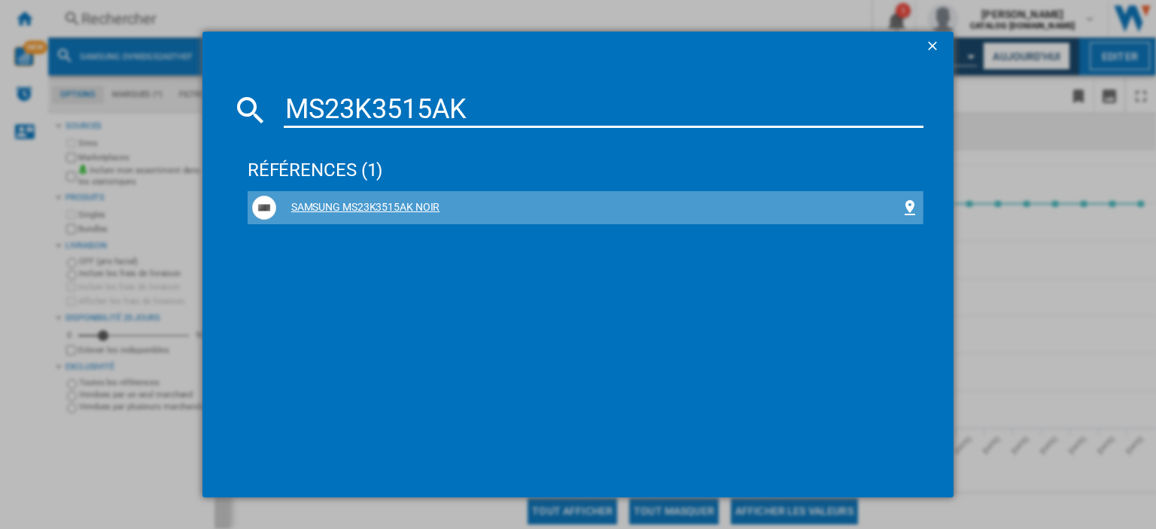
click at [405, 206] on div "SAMSUNG MS23K3515AK NOIR" at bounding box center [588, 207] width 624 height 15
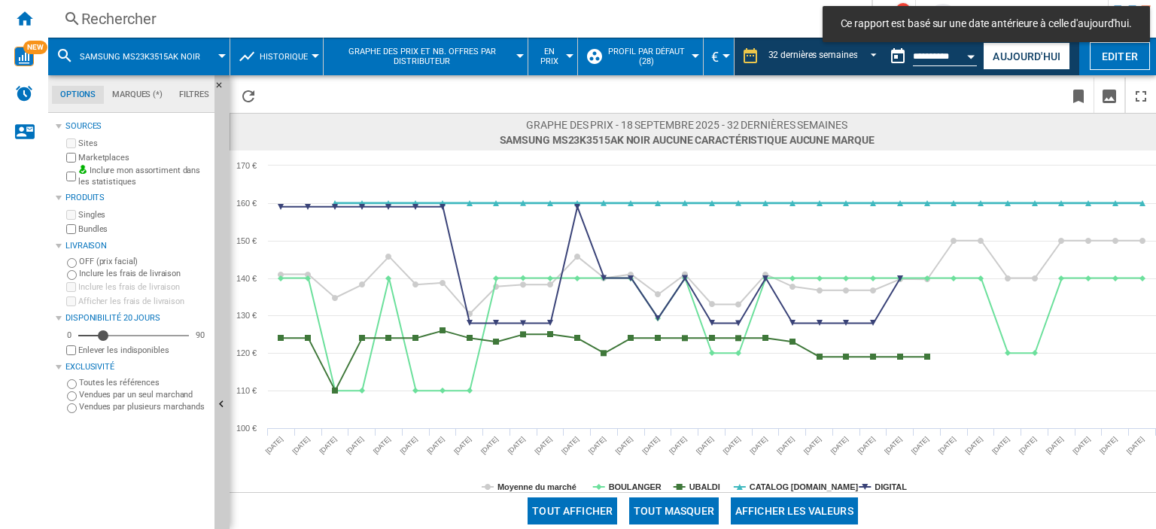
click at [697, 505] on button "Tout masquer" at bounding box center [674, 510] width 90 height 27
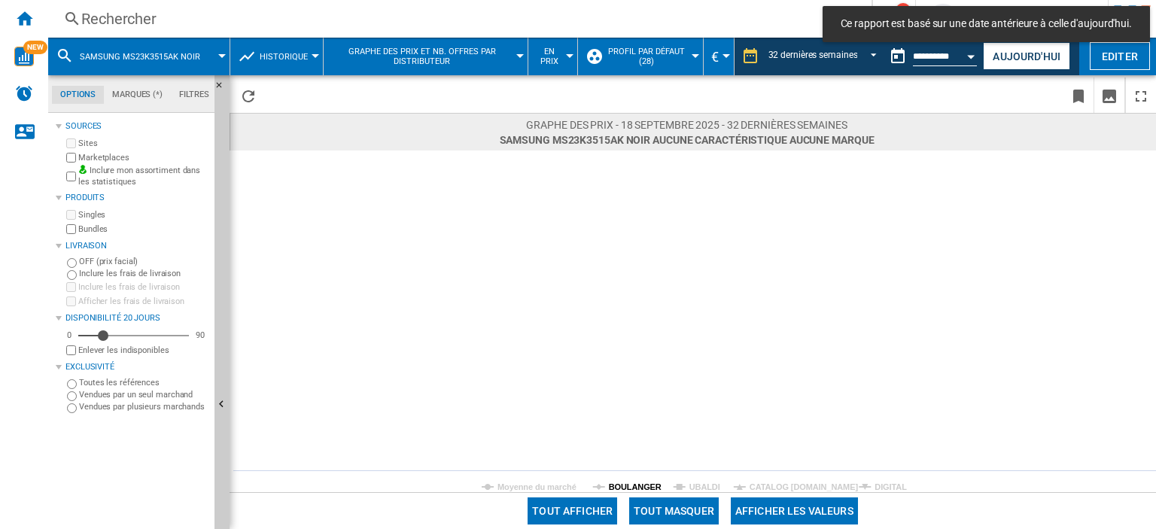
click at [637, 484] on tspan "BOULANGER" at bounding box center [635, 486] width 53 height 9
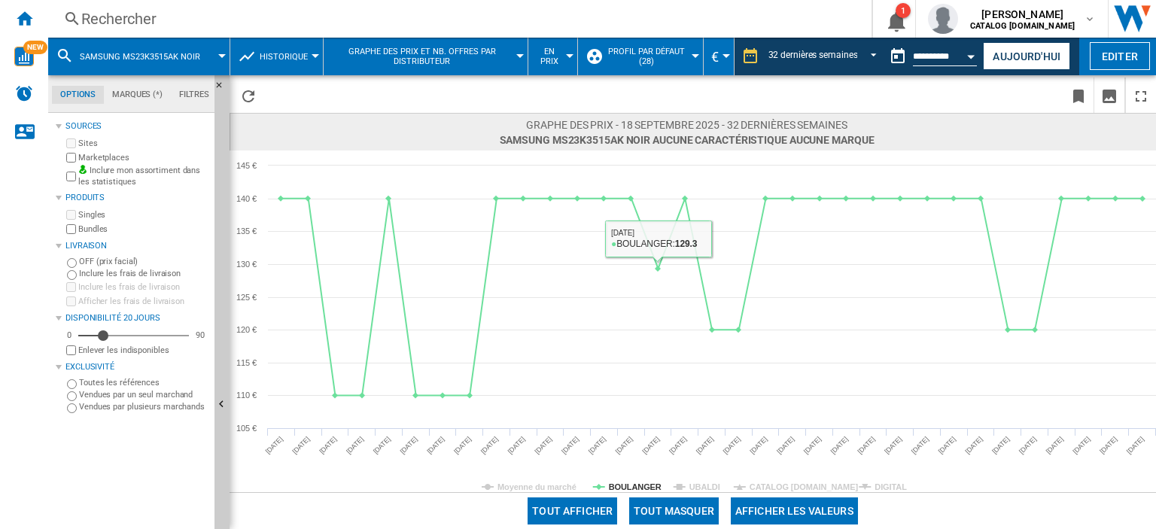
click at [597, 138] on span "SAMSUNG MS23K3515AK NOIR Aucune caractéristique Aucune marque [0 produit ]" at bounding box center [687, 139] width 375 height 15
copy span "MS23K3515AK"
click at [150, 19] on div "Rechercher" at bounding box center [456, 18] width 751 height 21
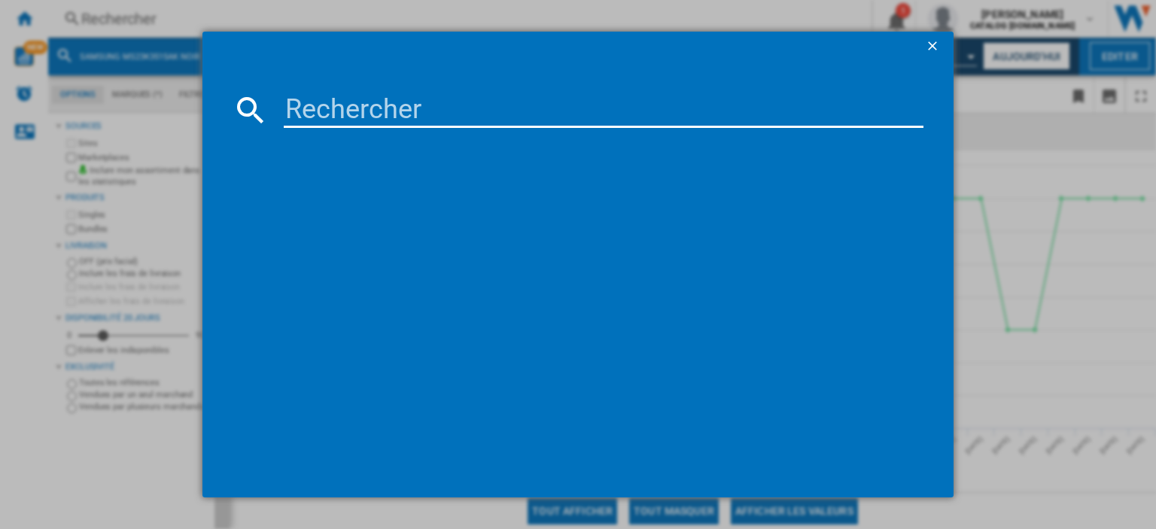
click at [328, 115] on input at bounding box center [604, 110] width 640 height 36
paste input "RB34C600EBN"
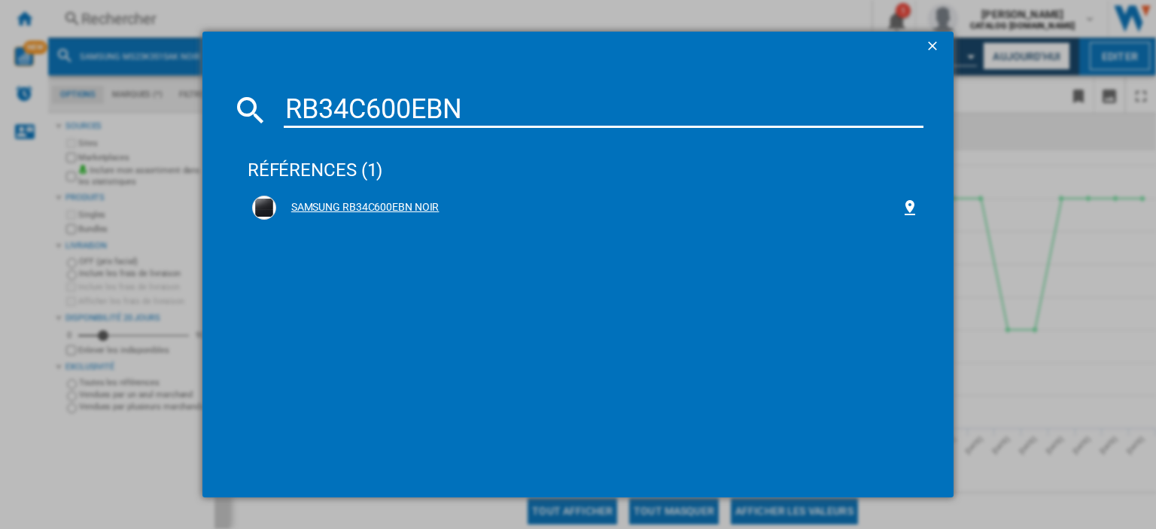
type input "RB34C600EBN"
click at [388, 209] on div "SAMSUNG RB34C600EBN NOIR" at bounding box center [588, 207] width 624 height 15
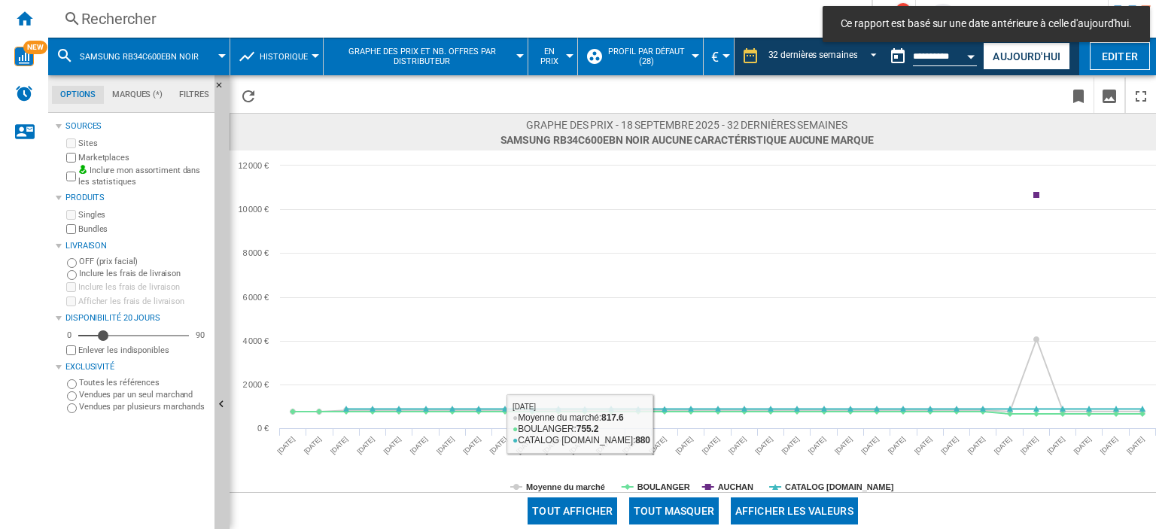
click at [664, 515] on button "Tout masquer" at bounding box center [674, 510] width 90 height 27
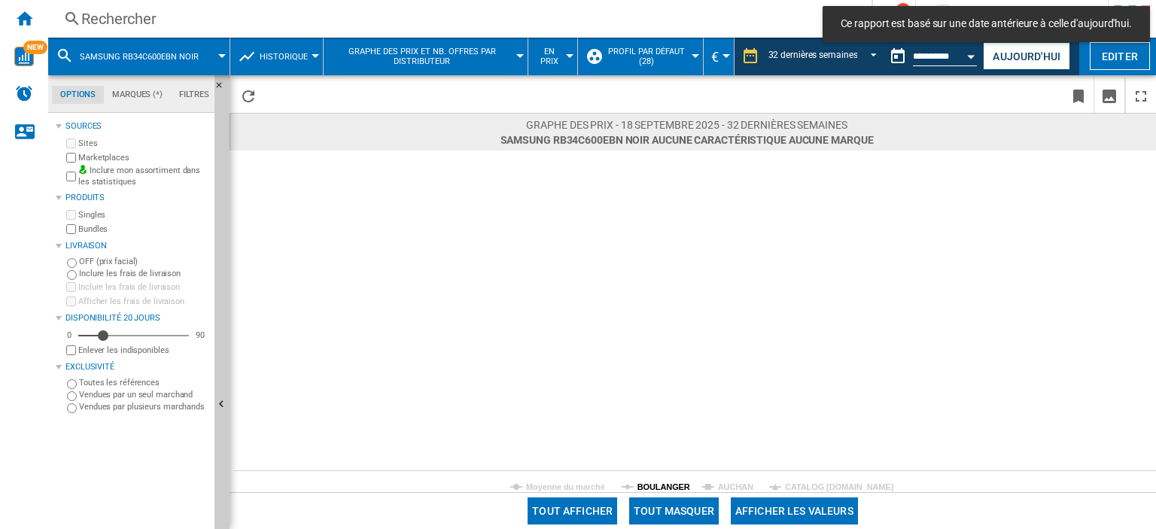
click at [652, 487] on tspan "BOULANGER" at bounding box center [663, 486] width 53 height 9
